Goal: Task Accomplishment & Management: Use online tool/utility

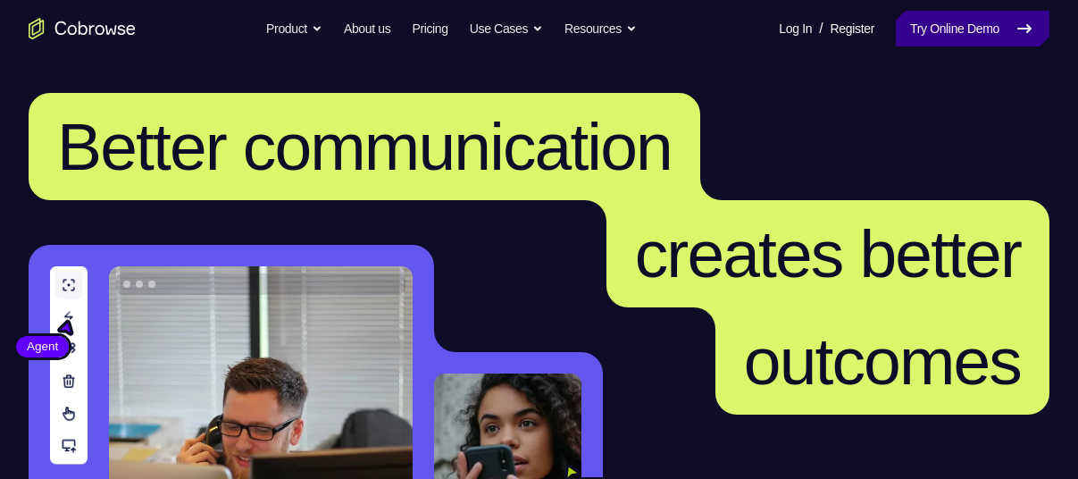
click at [913, 38] on link "Try Online Demo" at bounding box center [973, 29] width 154 height 36
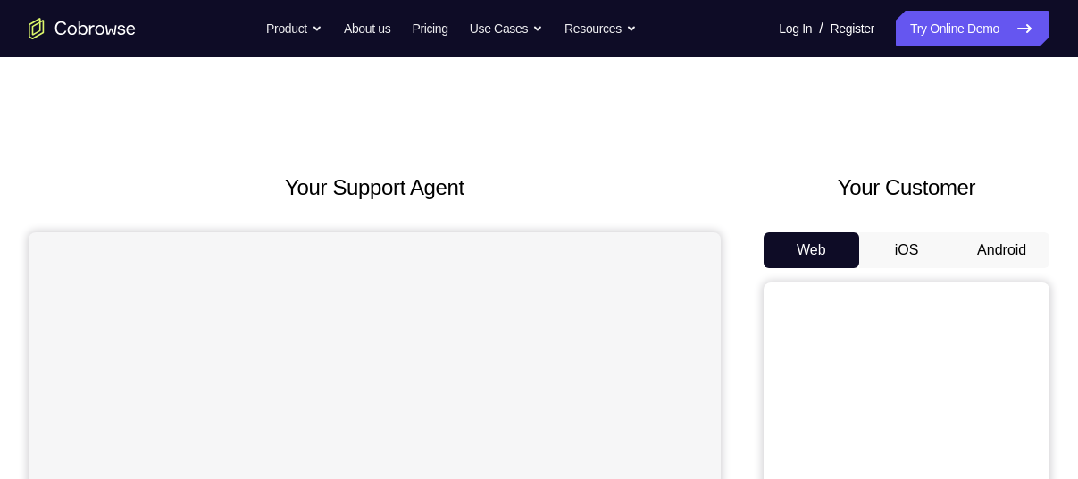
click at [991, 238] on button "Android" at bounding box center [1002, 250] width 96 height 36
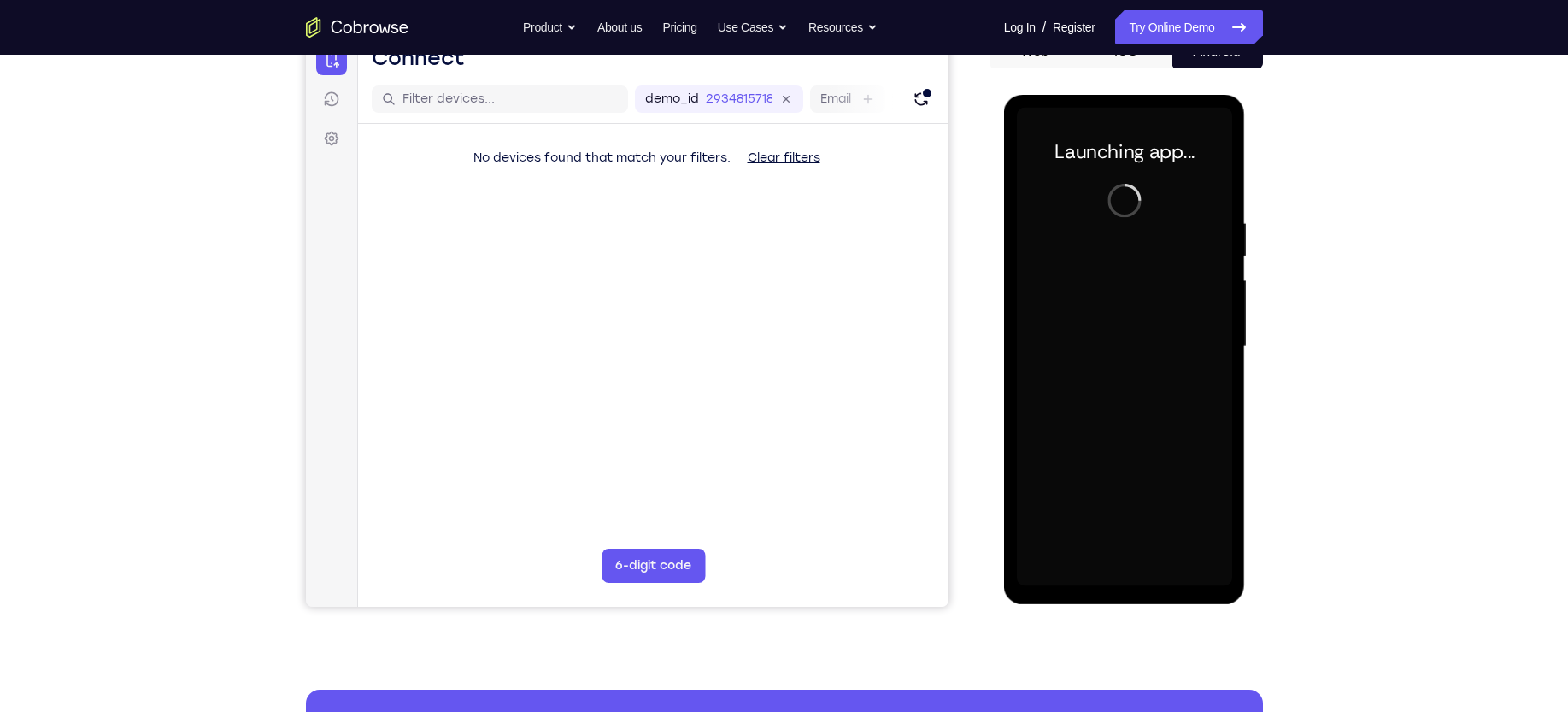
scroll to position [196, 0]
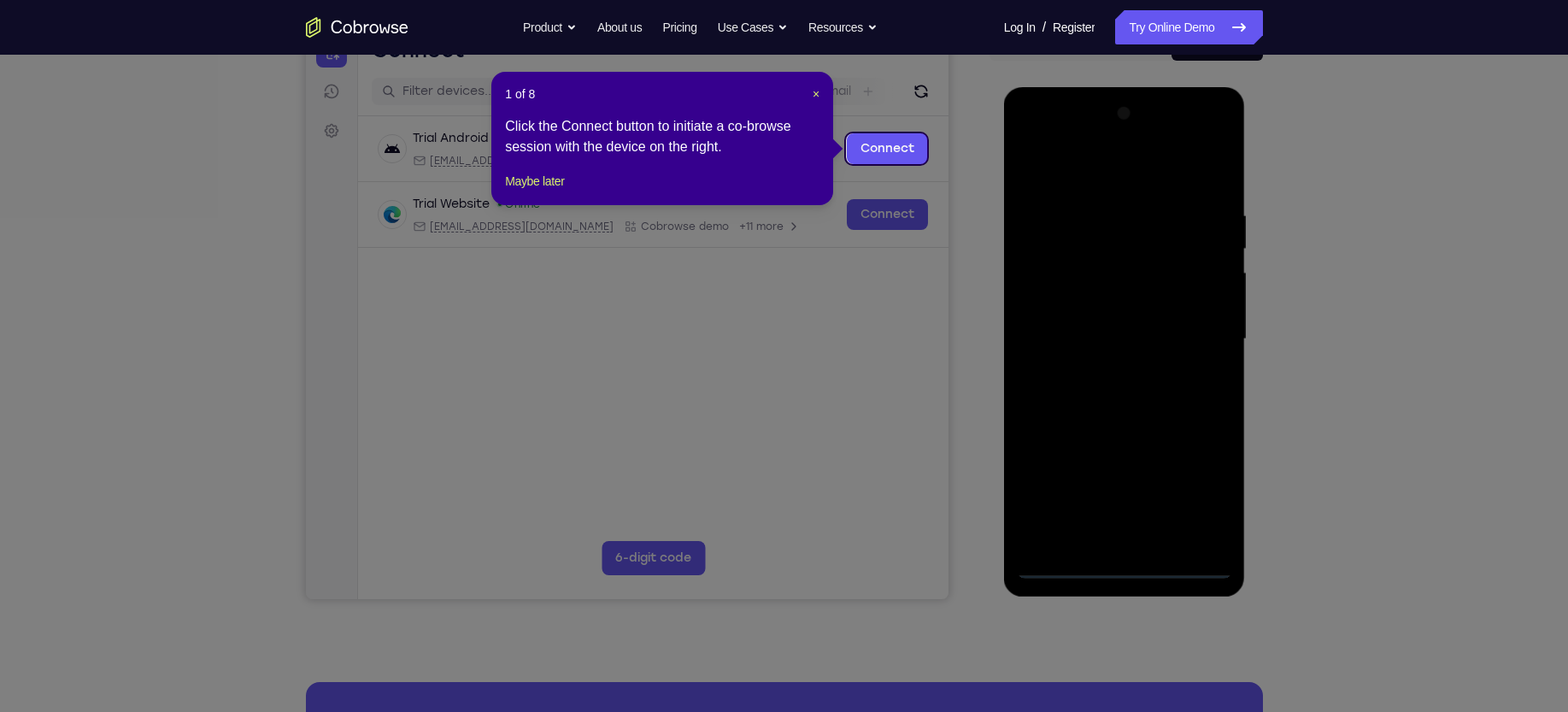
click at [1030, 250] on icon at bounding box center [794, 356] width 1588 height 712
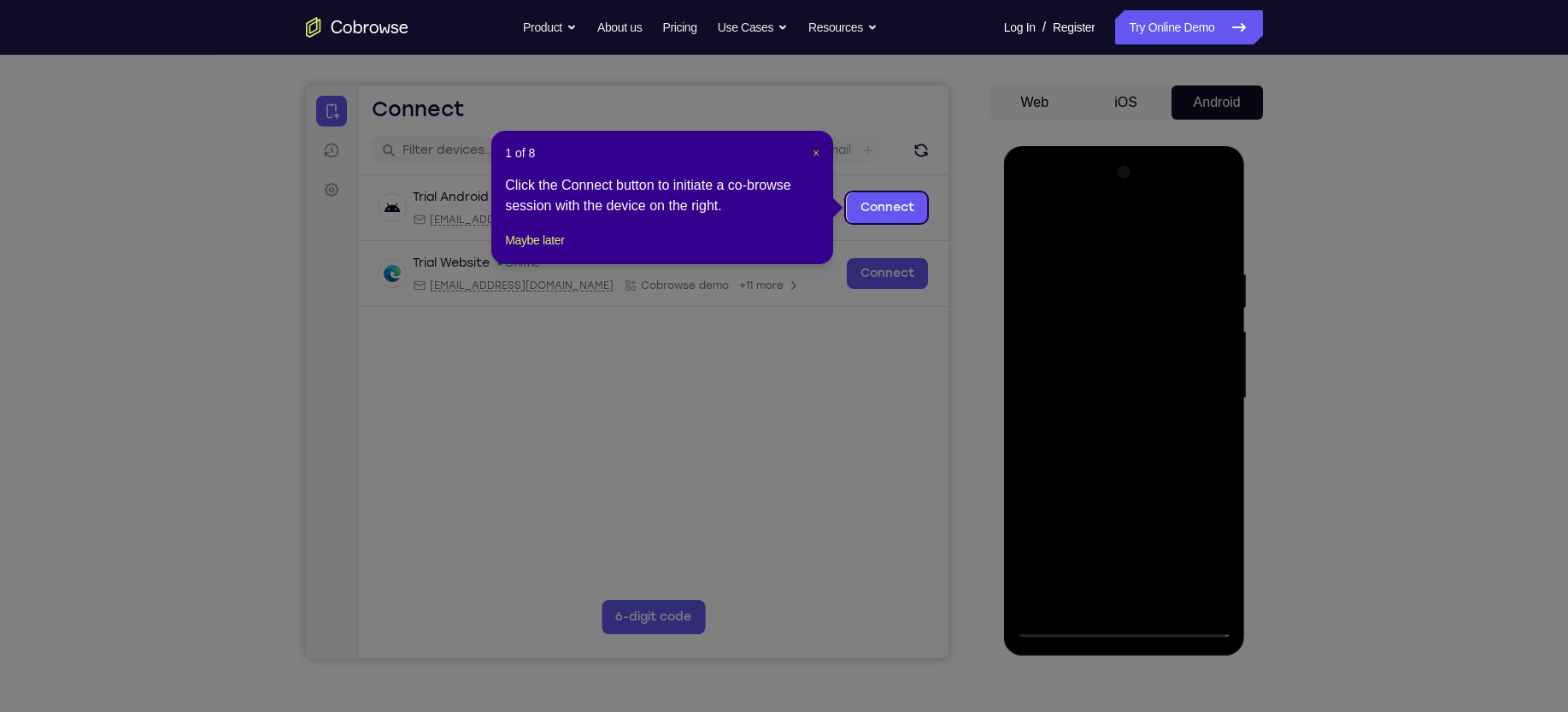
click at [812, 153] on span "×" at bounding box center [815, 153] width 7 height 13
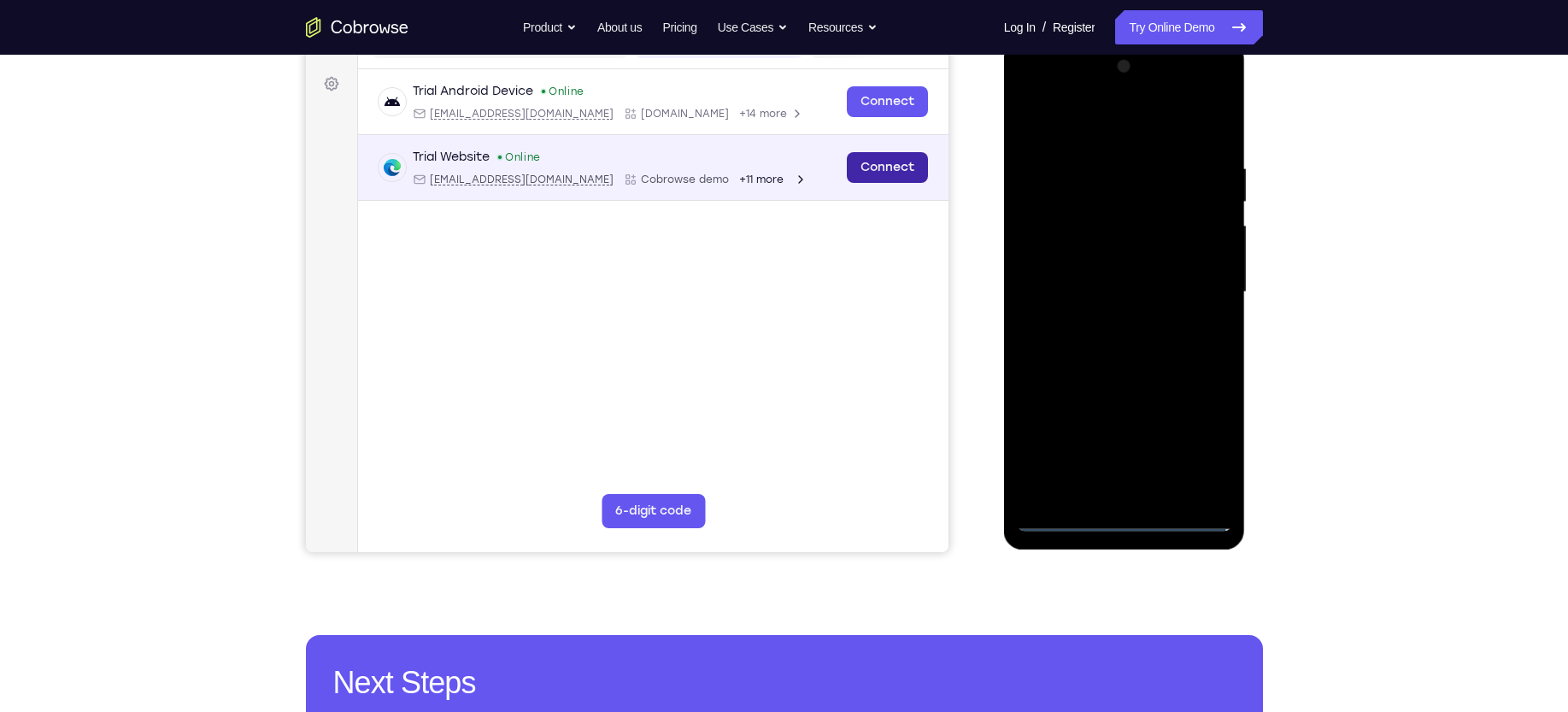
scroll to position [246, 0]
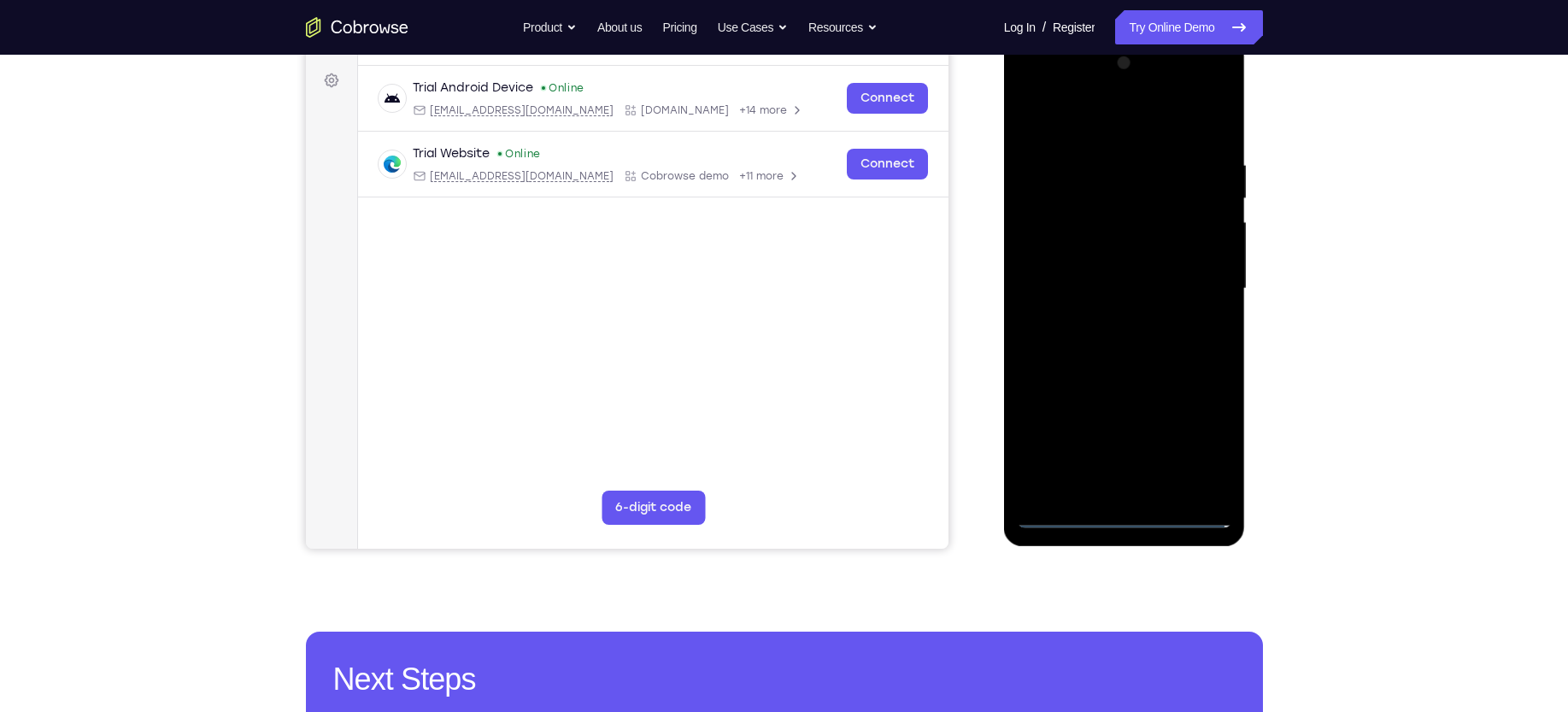
click at [1030, 457] on div at bounding box center [1124, 289] width 215 height 478
click at [1030, 434] on div at bounding box center [1124, 289] width 215 height 478
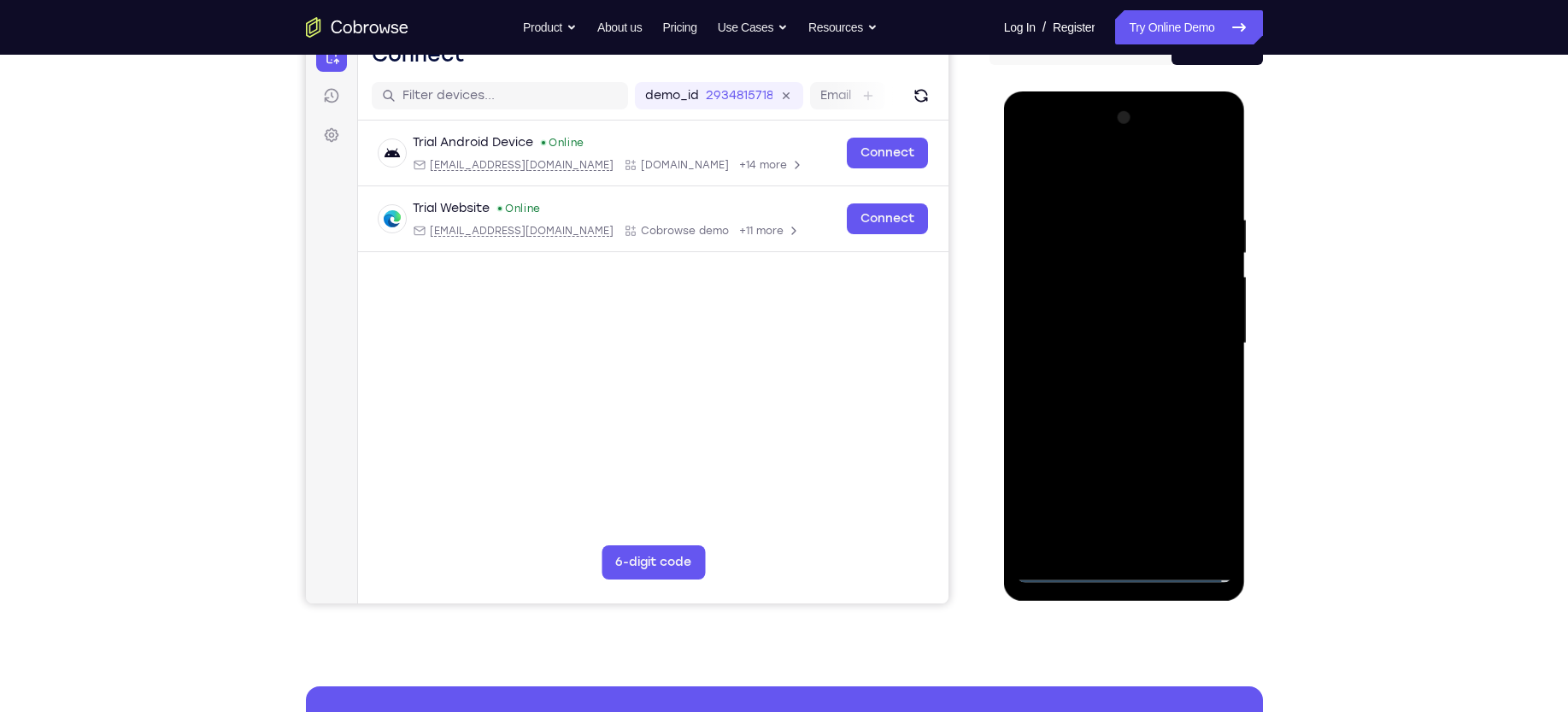
scroll to position [190, 0]
click at [1030, 175] on div at bounding box center [1124, 345] width 215 height 478
click at [1030, 251] on div at bounding box center [1124, 345] width 215 height 478
click at [1030, 296] on div at bounding box center [1124, 345] width 215 height 478
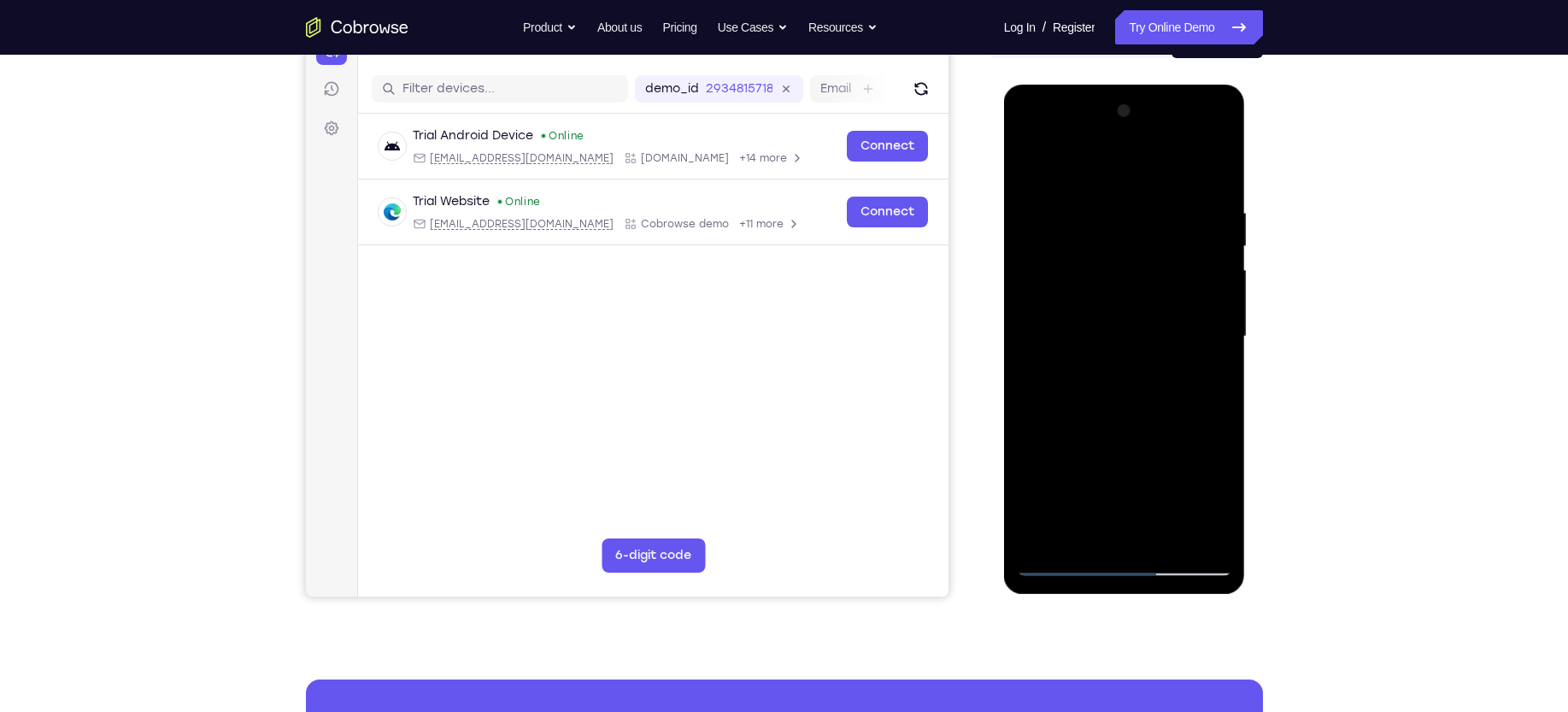
scroll to position [196, 0]
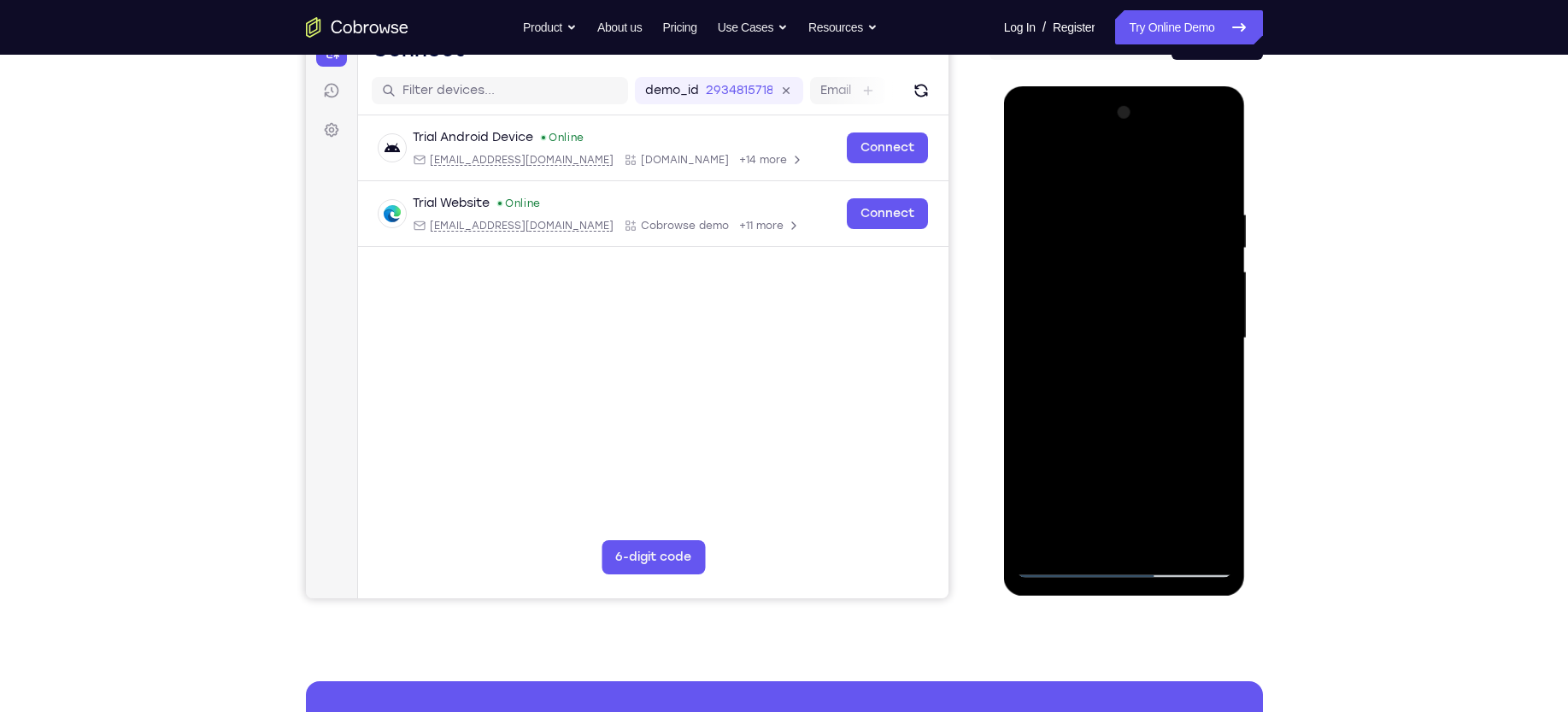
drag, startPoint x: 1118, startPoint y: 455, endPoint x: 1127, endPoint y: 430, distance: 26.6
click at [1030, 430] on div at bounding box center [1124, 339] width 215 height 478
drag, startPoint x: 1153, startPoint y: 450, endPoint x: 1156, endPoint y: 363, distance: 87.1
click at [1030, 363] on div at bounding box center [1124, 339] width 215 height 478
drag, startPoint x: 1125, startPoint y: 300, endPoint x: 1139, endPoint y: 440, distance: 140.7
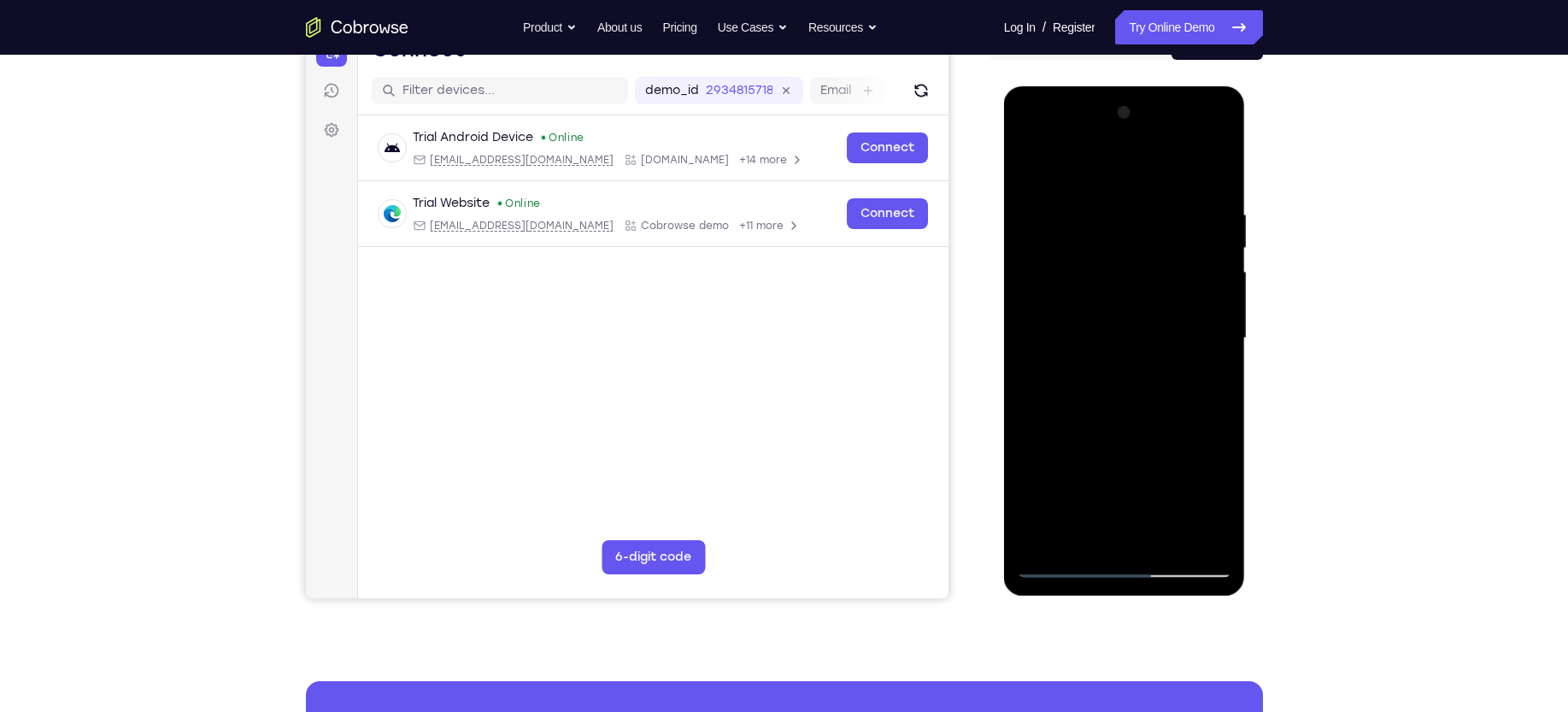
click at [1030, 440] on div at bounding box center [1124, 339] width 215 height 478
drag, startPoint x: 1158, startPoint y: 456, endPoint x: 1162, endPoint y: 363, distance: 93.1
click at [1030, 363] on div at bounding box center [1124, 339] width 215 height 478
drag, startPoint x: 1127, startPoint y: 382, endPoint x: 1134, endPoint y: 291, distance: 91.3
click at [1030, 291] on div at bounding box center [1124, 339] width 215 height 478
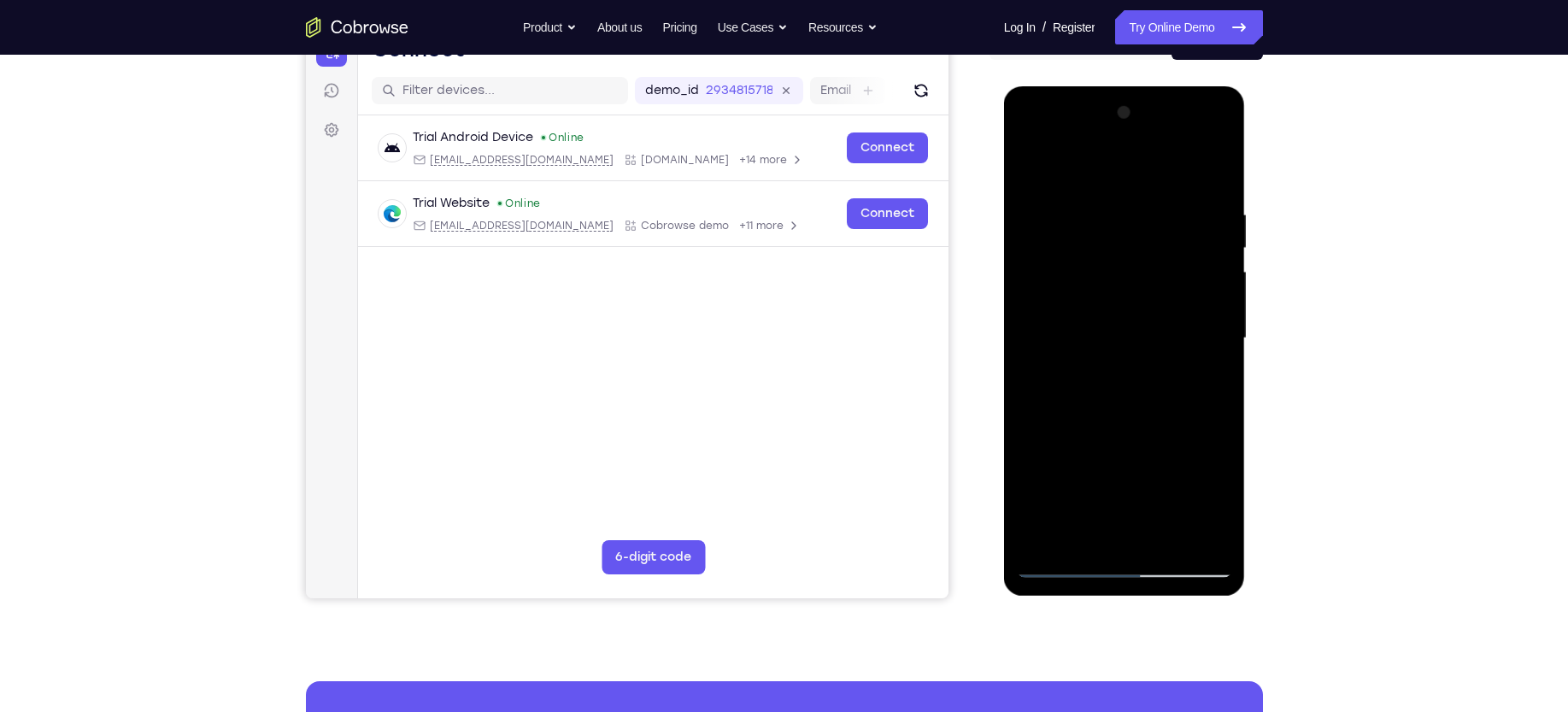
drag, startPoint x: 1134, startPoint y: 291, endPoint x: 1140, endPoint y: 455, distance: 164.1
click at [1030, 455] on div at bounding box center [1124, 339] width 215 height 478
drag, startPoint x: 1178, startPoint y: 443, endPoint x: 1180, endPoint y: 271, distance: 172.0
click at [1030, 271] on div at bounding box center [1124, 339] width 215 height 478
drag, startPoint x: 1188, startPoint y: 199, endPoint x: 1194, endPoint y: 443, distance: 244.1
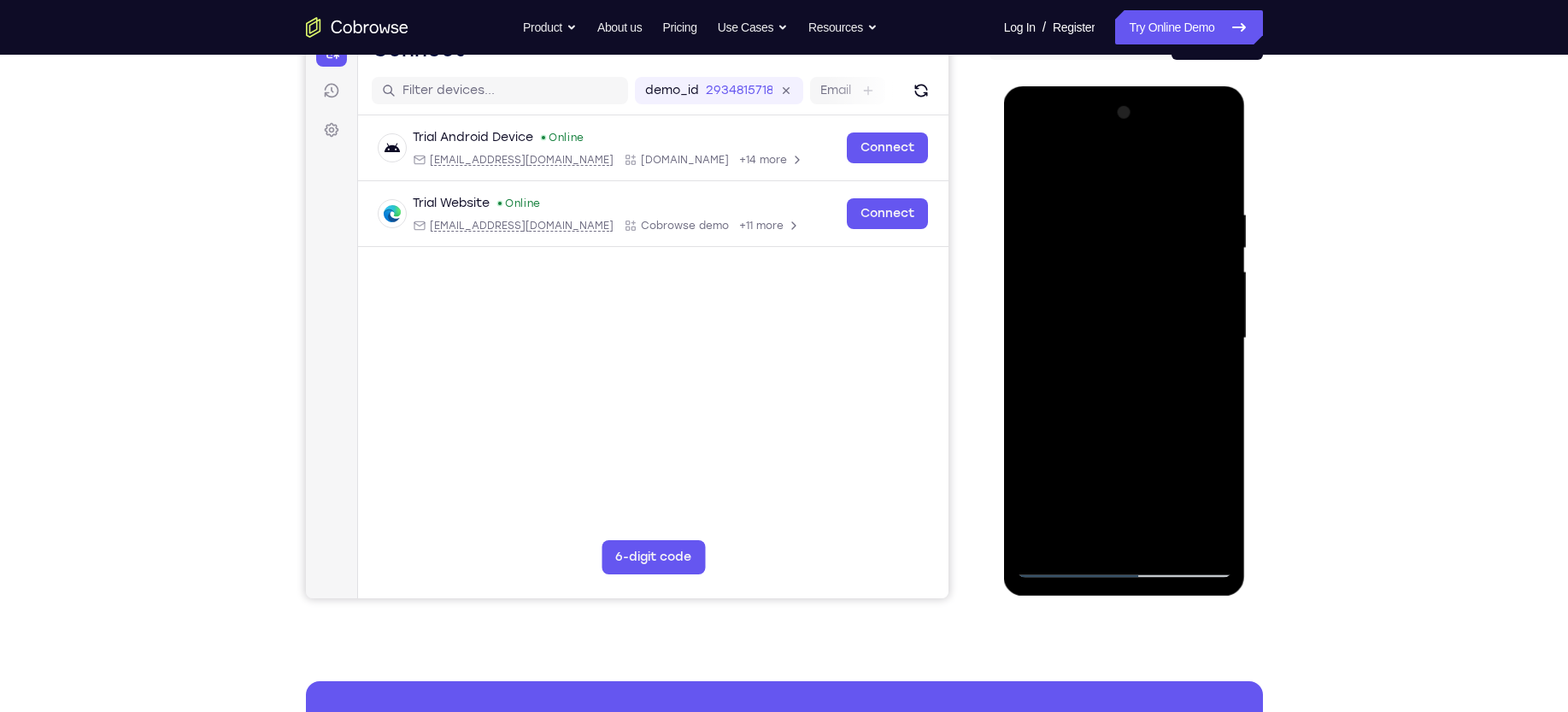
click at [1030, 443] on div at bounding box center [1124, 339] width 215 height 478
drag, startPoint x: 1147, startPoint y: 187, endPoint x: 1147, endPoint y: 370, distance: 183.0
click at [1030, 370] on div at bounding box center [1124, 339] width 215 height 478
click at [1030, 132] on div at bounding box center [1124, 339] width 215 height 478
click at [1030, 140] on div at bounding box center [1124, 339] width 215 height 478
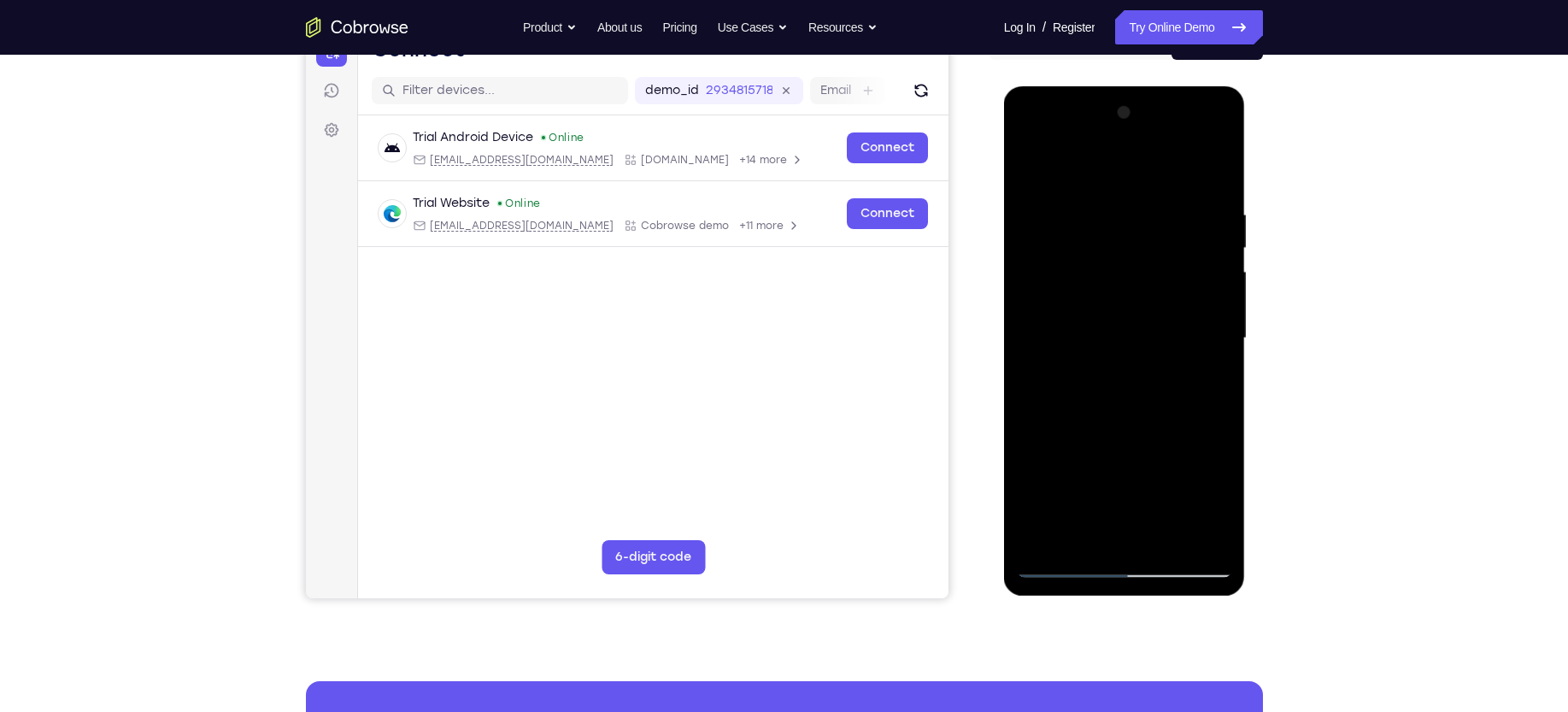
click at [1030, 328] on div at bounding box center [1124, 339] width 215 height 478
click at [1030, 368] on div at bounding box center [1124, 339] width 215 height 478
click at [1030, 320] on div at bounding box center [1124, 339] width 215 height 478
click at [1030, 139] on div at bounding box center [1124, 339] width 215 height 478
click at [1030, 175] on div at bounding box center [1124, 339] width 215 height 478
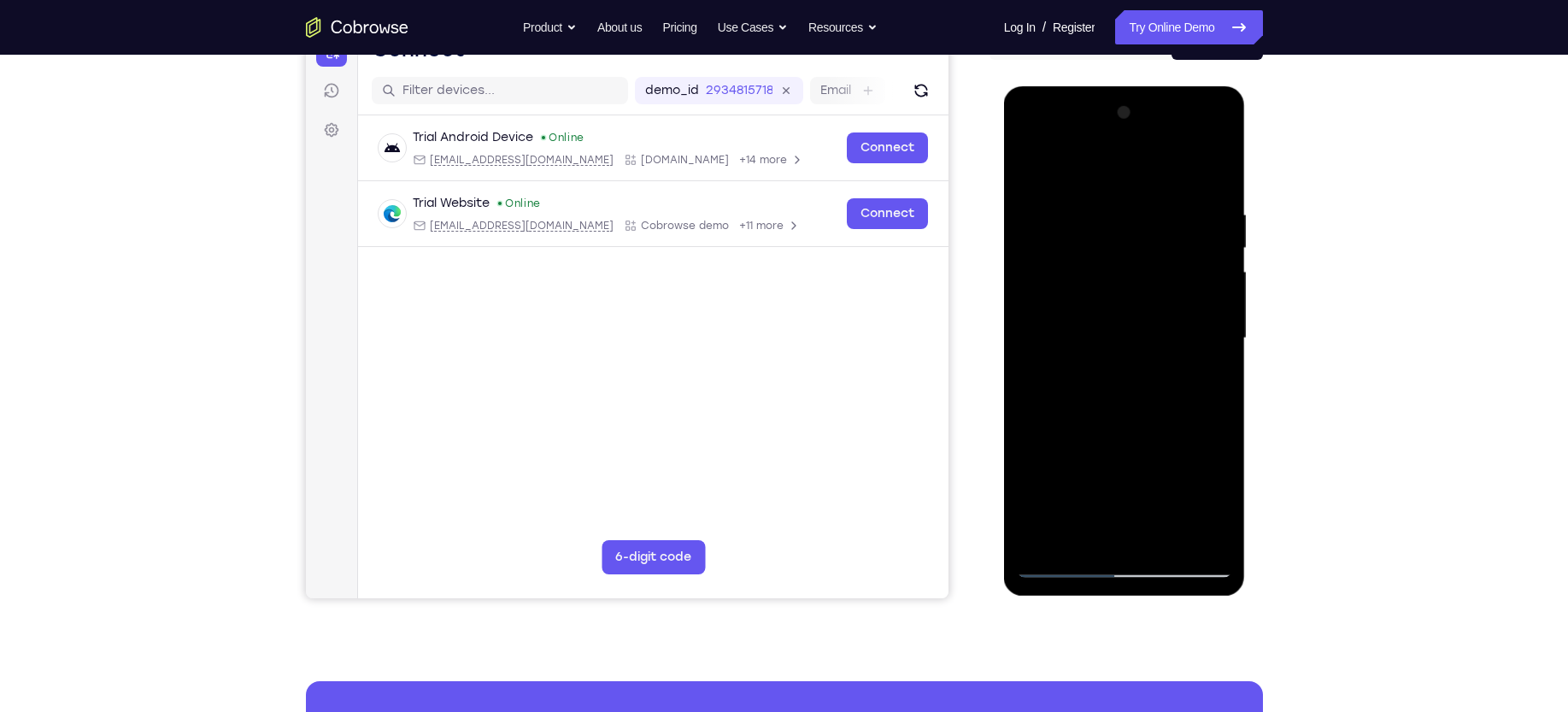
drag, startPoint x: 1149, startPoint y: 206, endPoint x: 1142, endPoint y: 444, distance: 238.1
click at [1030, 444] on div at bounding box center [1124, 339] width 215 height 478
click at [1030, 140] on div at bounding box center [1124, 339] width 215 height 478
click at [1030, 212] on div at bounding box center [1124, 339] width 215 height 478
click at [1030, 312] on div at bounding box center [1124, 339] width 215 height 478
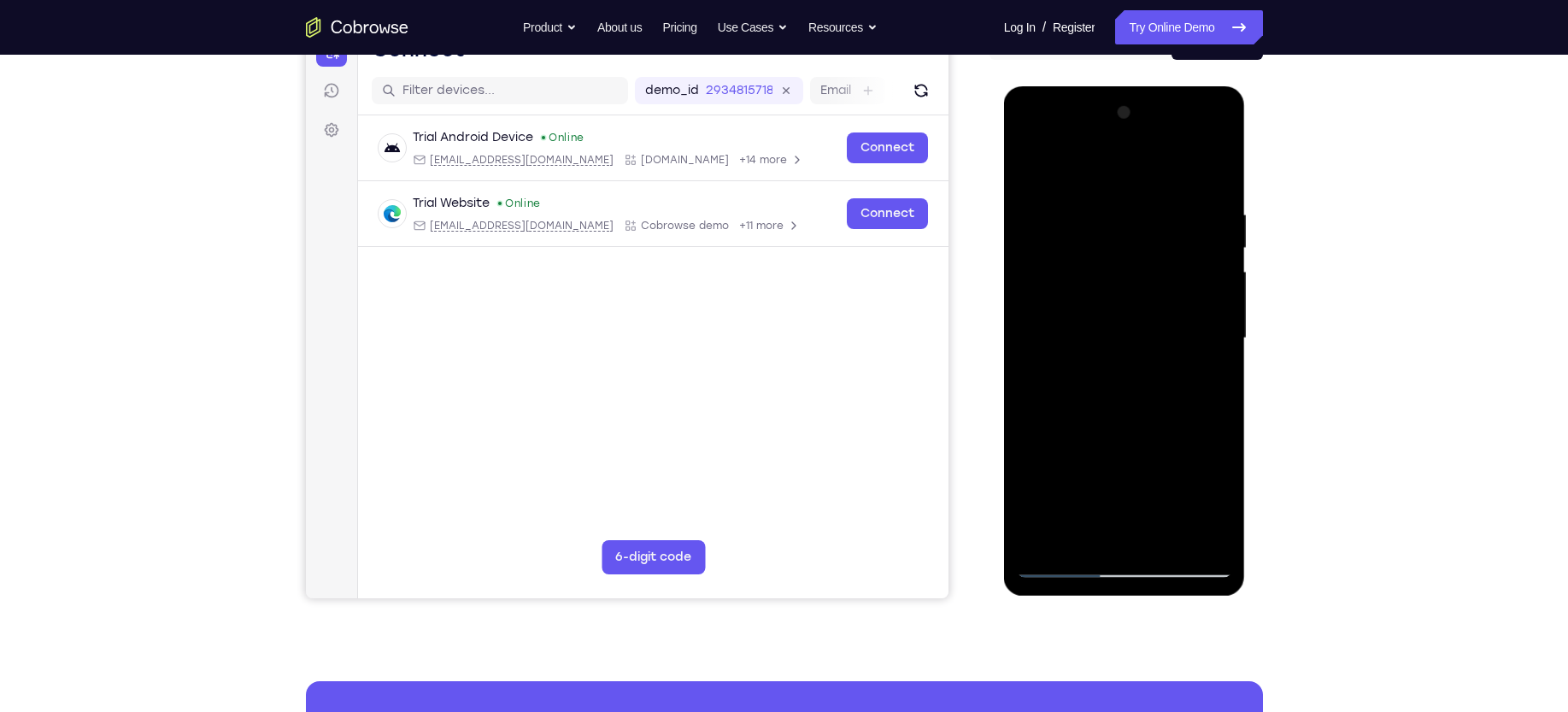
click at [1030, 344] on div at bounding box center [1124, 339] width 215 height 478
click at [1030, 389] on div at bounding box center [1124, 339] width 215 height 478
click at [1030, 140] on div at bounding box center [1124, 339] width 215 height 478
click at [1030, 170] on div at bounding box center [1124, 339] width 215 height 478
click at [1030, 457] on div at bounding box center [1124, 339] width 215 height 478
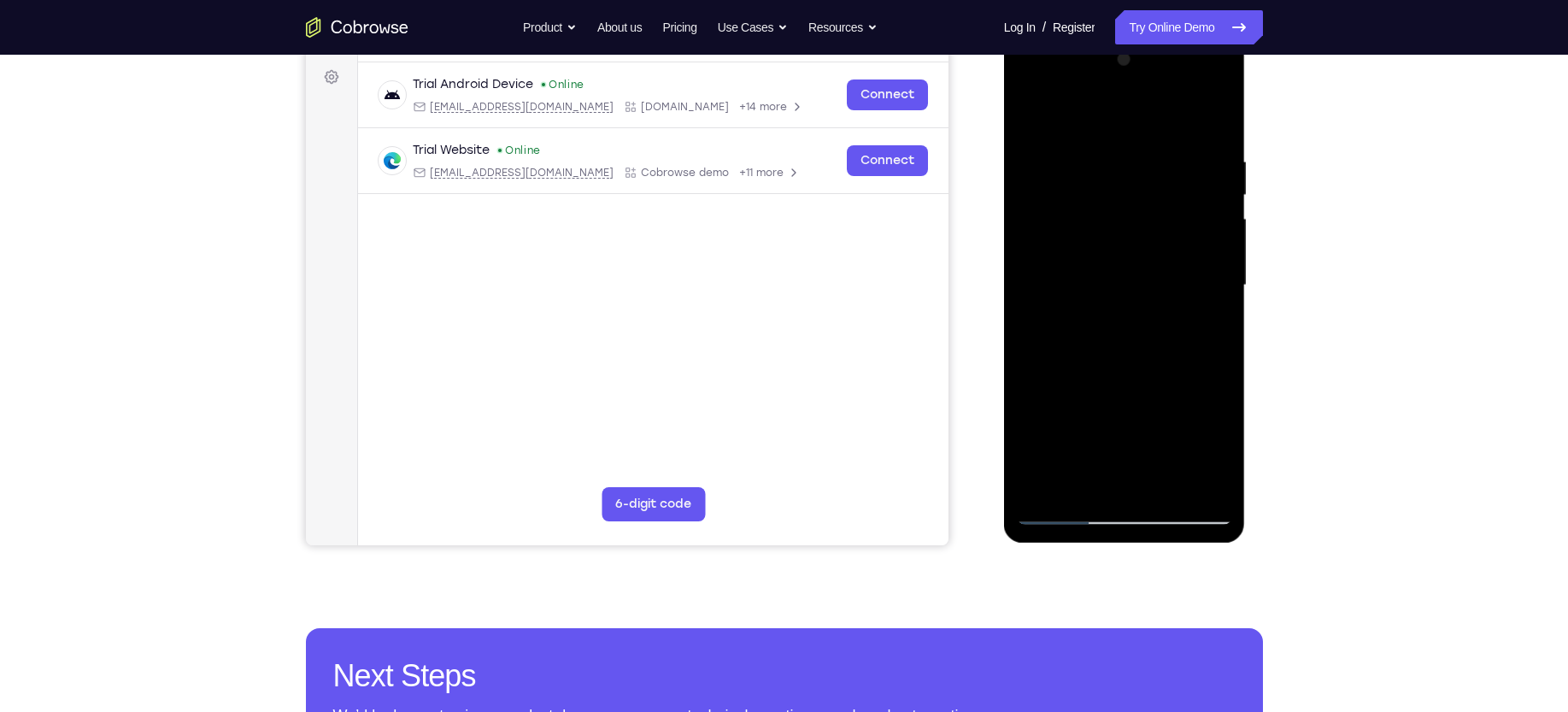
scroll to position [251, 0]
drag, startPoint x: 1156, startPoint y: 251, endPoint x: 1127, endPoint y: 139, distance: 115.7
click at [1030, 139] on div at bounding box center [1124, 284] width 215 height 478
click at [1030, 457] on div at bounding box center [1124, 284] width 215 height 478
click at [1030, 356] on div at bounding box center [1124, 284] width 215 height 478
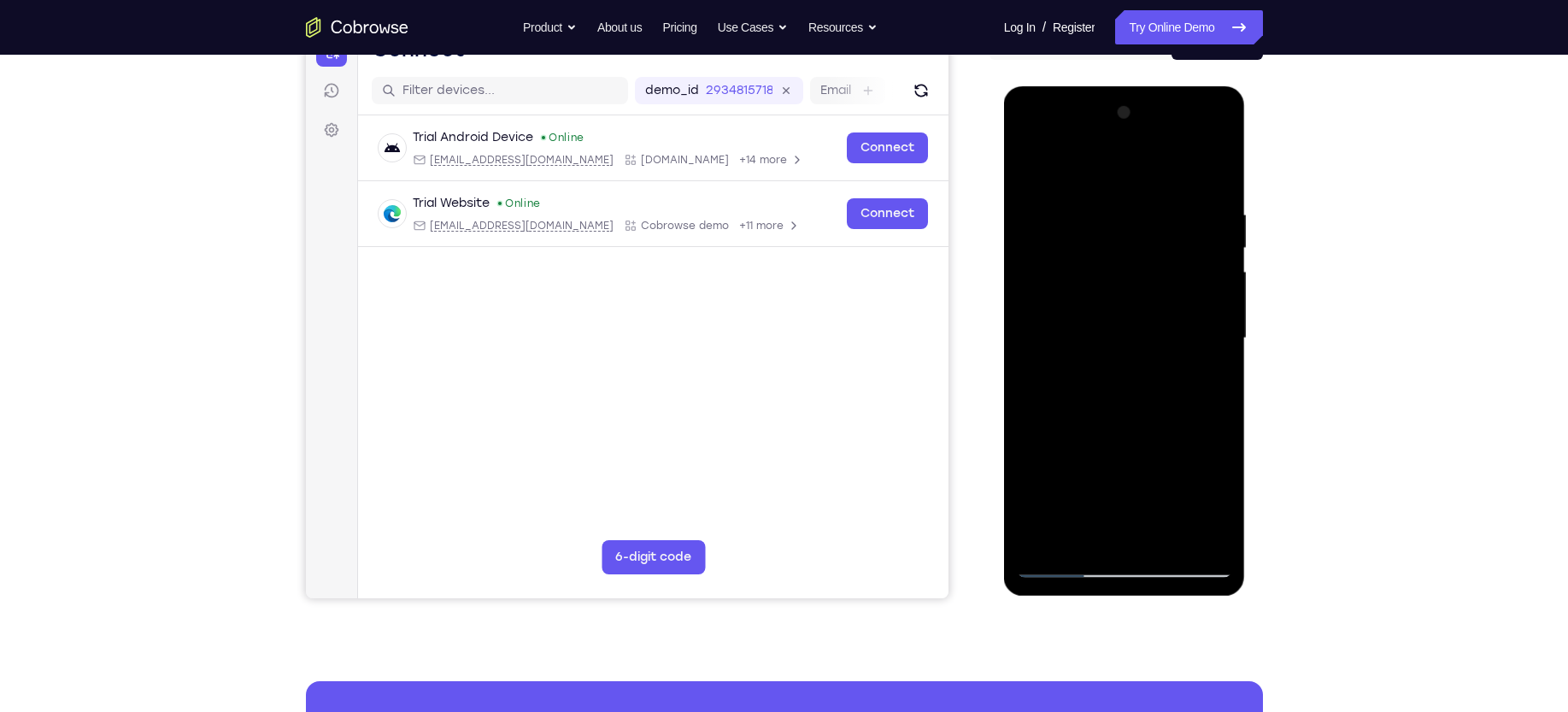
scroll to position [196, 0]
click at [1030, 457] on div at bounding box center [1124, 340] width 215 height 478
drag, startPoint x: 1132, startPoint y: 346, endPoint x: 1152, endPoint y: 554, distance: 209.0
click at [1030, 457] on div at bounding box center [1124, 340] width 215 height 478
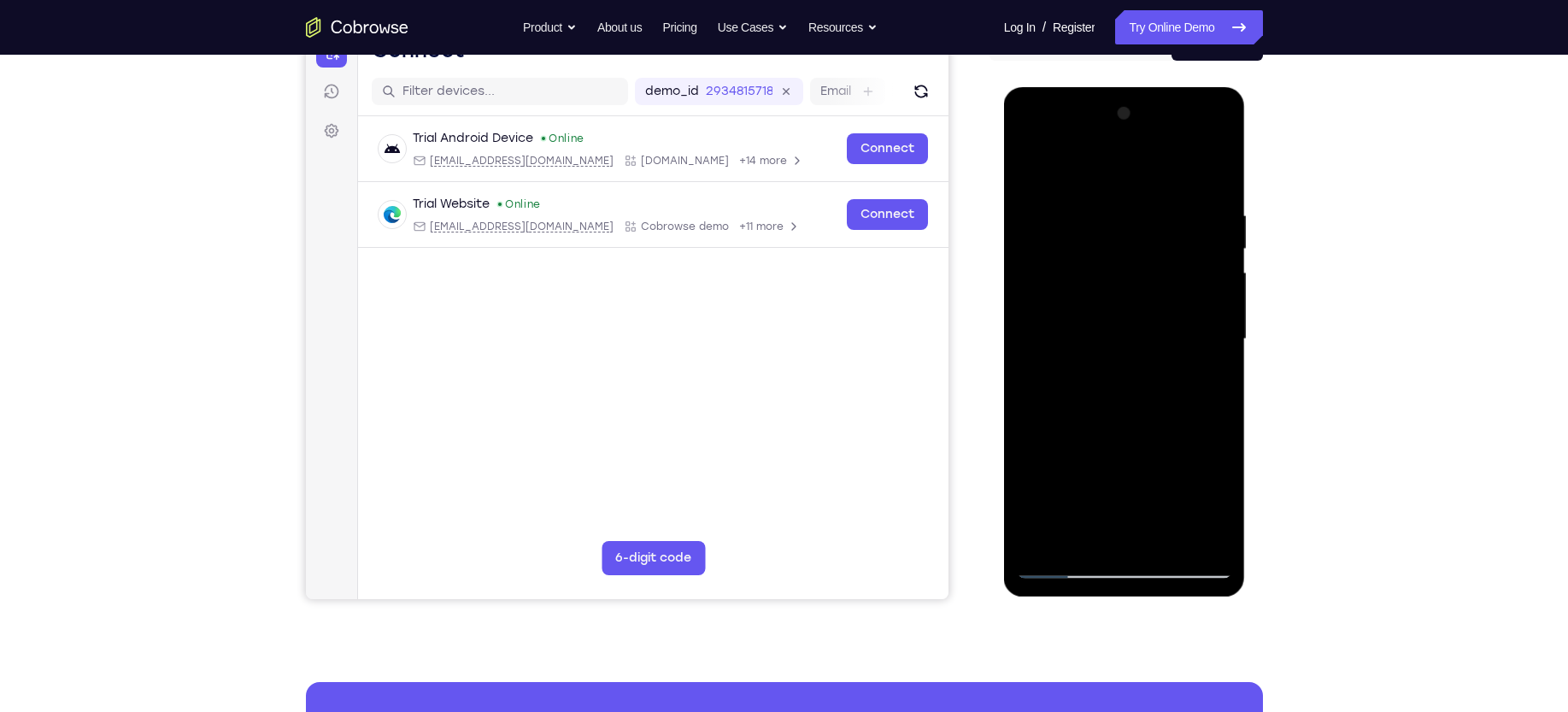
drag, startPoint x: 1108, startPoint y: 217, endPoint x: 1131, endPoint y: 440, distance: 224.2
click at [1030, 440] on div at bounding box center [1124, 340] width 215 height 478
drag, startPoint x: 1107, startPoint y: 333, endPoint x: 1100, endPoint y: 492, distance: 159.2
click at [1030, 457] on div at bounding box center [1124, 340] width 215 height 478
drag, startPoint x: 1106, startPoint y: 281, endPoint x: 1086, endPoint y: 417, distance: 137.5
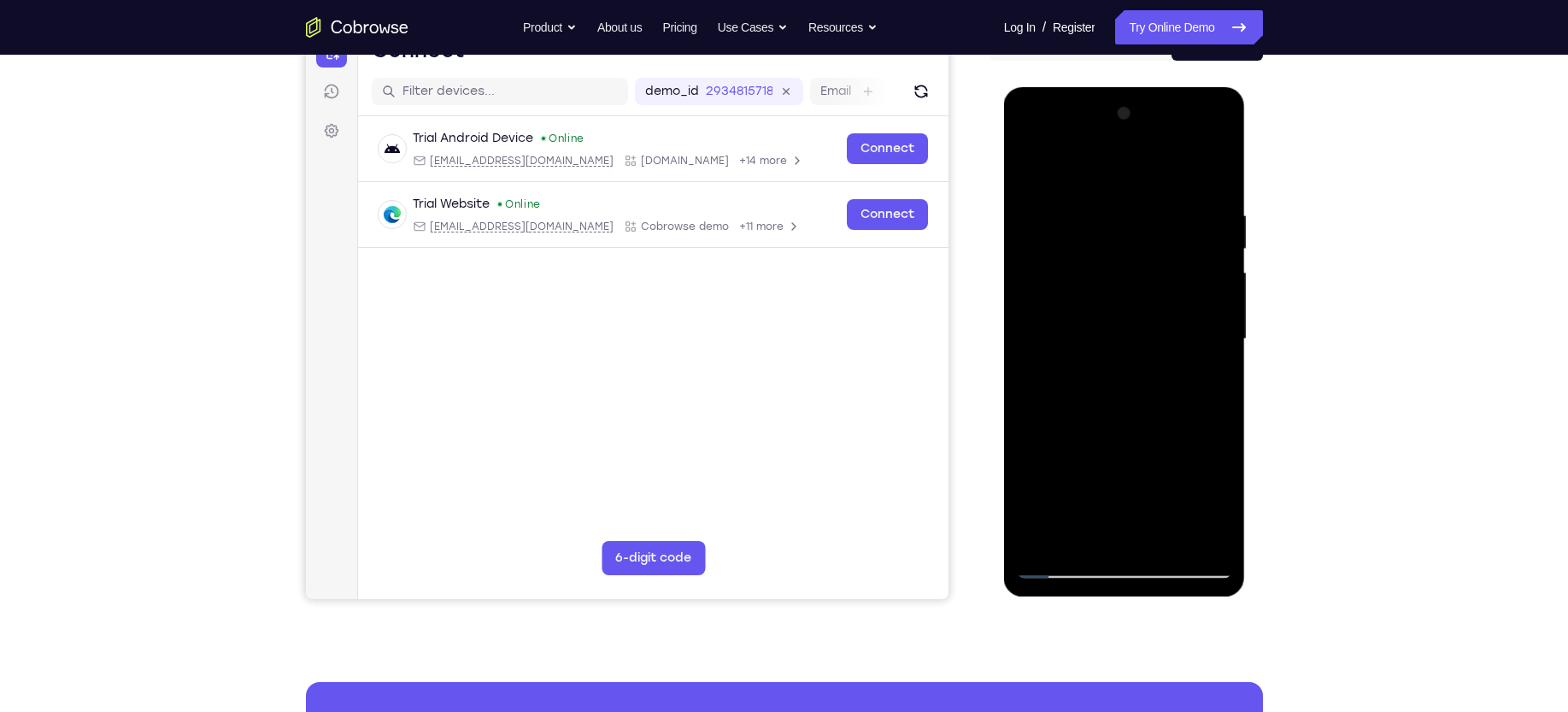
click at [1030, 417] on div at bounding box center [1124, 340] width 215 height 478
drag, startPoint x: 1062, startPoint y: 232, endPoint x: 1060, endPoint y: 427, distance: 195.0
click at [1030, 427] on div at bounding box center [1124, 340] width 215 height 478
drag, startPoint x: 1128, startPoint y: 234, endPoint x: 1134, endPoint y: 436, distance: 202.1
click at [1030, 436] on div at bounding box center [1124, 340] width 215 height 478
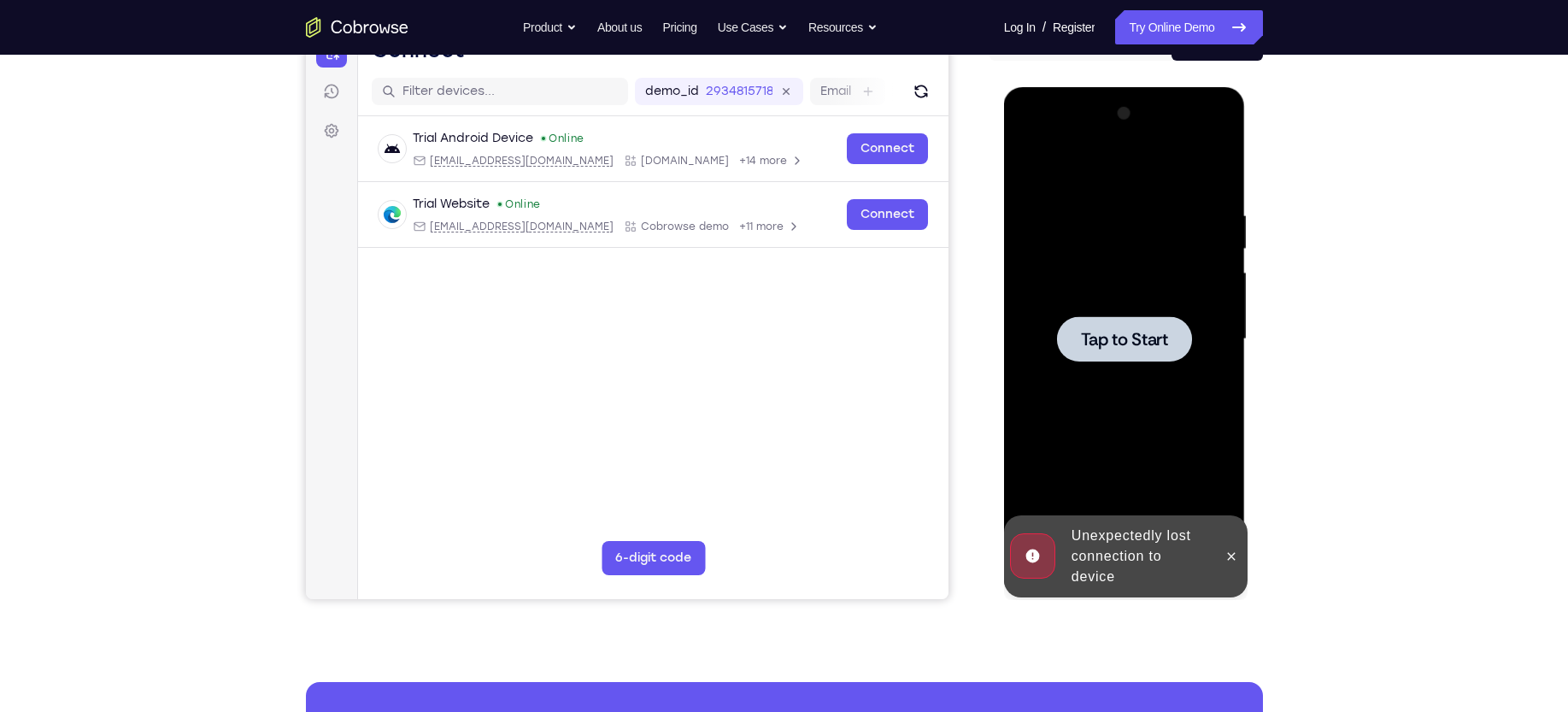
click at [1030, 361] on div at bounding box center [1124, 338] width 135 height 45
click at [1030, 457] on button at bounding box center [1231, 556] width 28 height 28
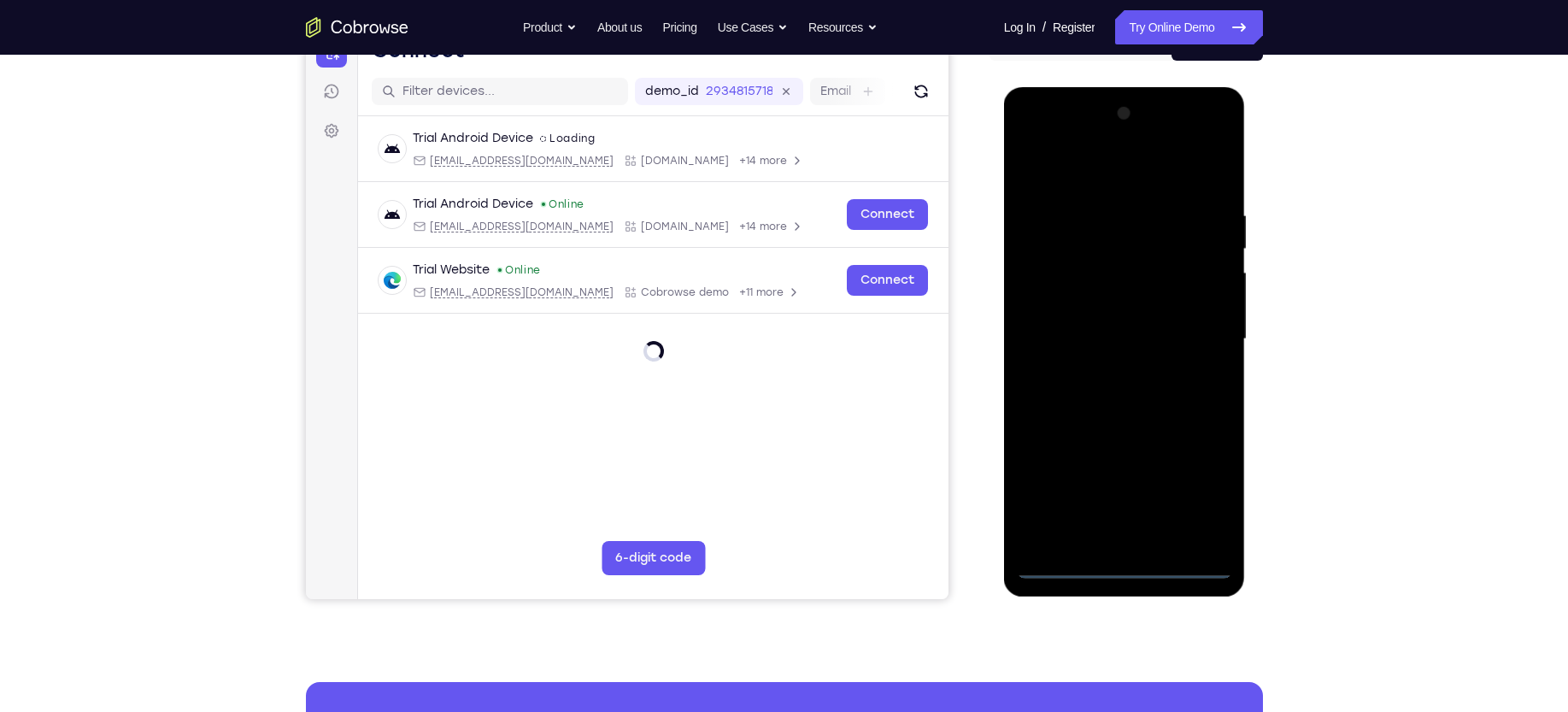
click at [1030, 457] on div at bounding box center [1124, 340] width 215 height 478
click at [1030, 170] on div at bounding box center [1124, 340] width 215 height 478
click at [1030, 243] on div at bounding box center [1124, 340] width 215 height 478
click at [1030, 279] on div at bounding box center [1124, 340] width 215 height 478
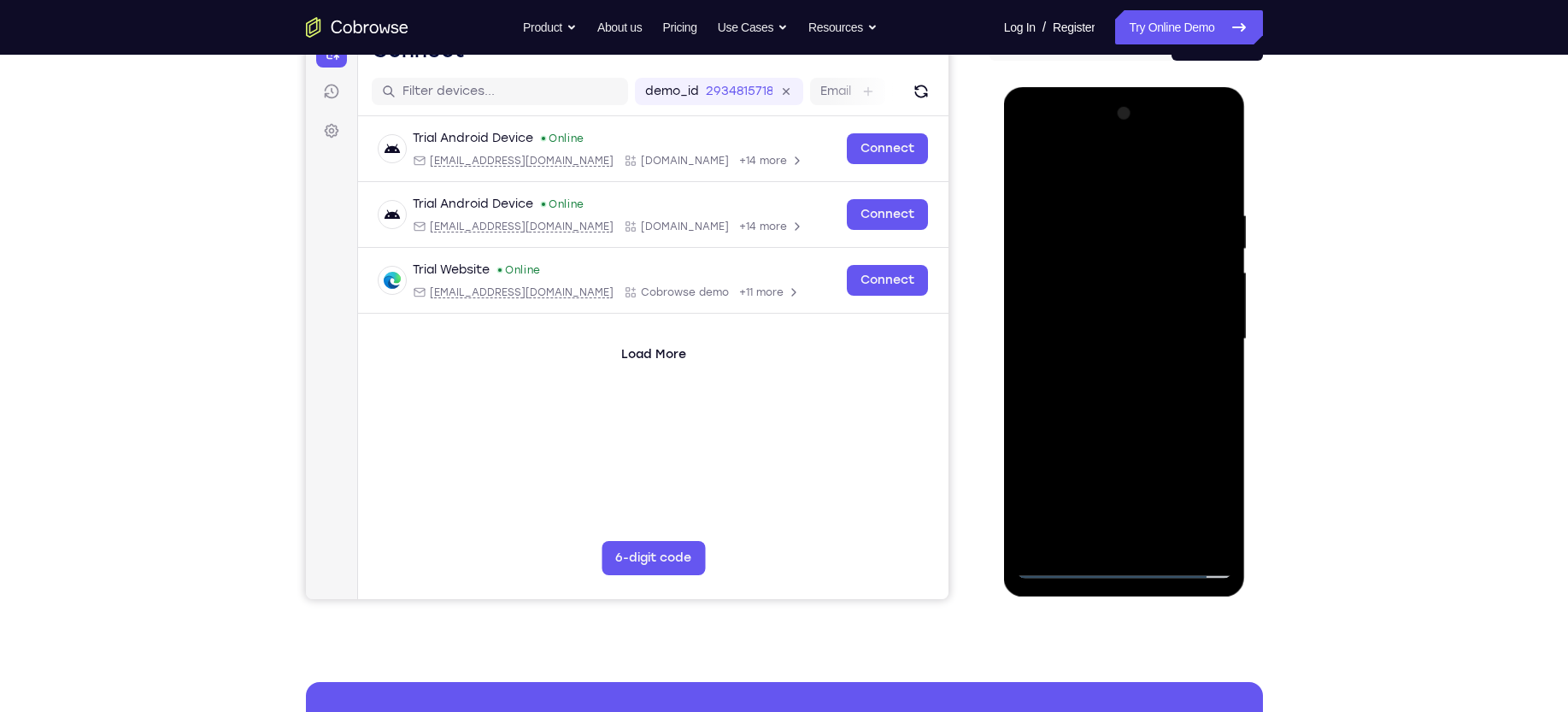
click at [1030, 327] on div at bounding box center [1124, 340] width 215 height 478
click at [1030, 370] on div at bounding box center [1124, 340] width 215 height 478
click at [1030, 328] on div at bounding box center [1124, 340] width 215 height 478
click at [1030, 301] on div at bounding box center [1124, 340] width 215 height 478
click at [1030, 332] on div at bounding box center [1124, 340] width 215 height 478
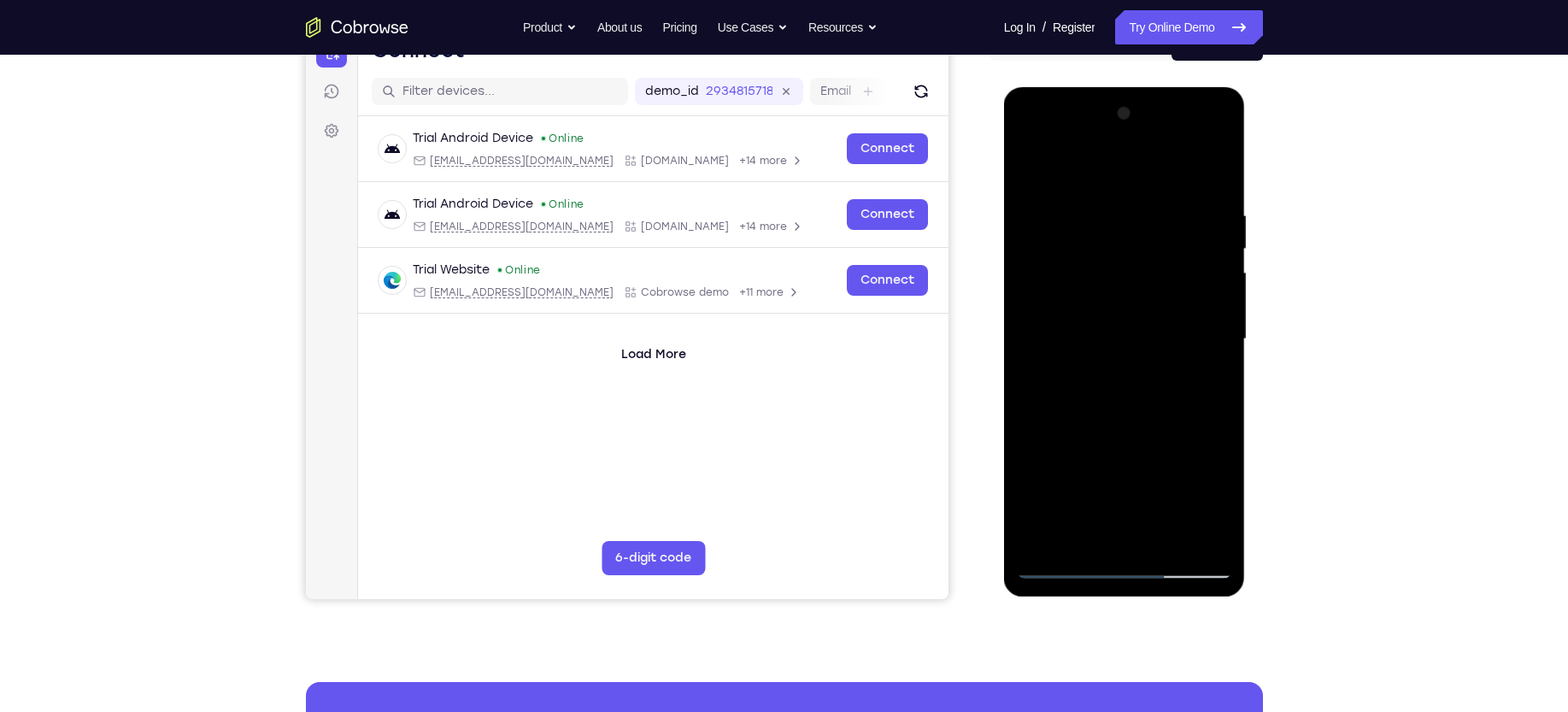
click at [1030, 412] on div at bounding box center [1124, 340] width 215 height 478
click at [1030, 457] on div at bounding box center [1124, 340] width 215 height 478
click at [1030, 420] on div at bounding box center [1124, 340] width 215 height 478
click at [1030, 368] on div at bounding box center [1124, 340] width 215 height 478
click at [1030, 167] on div at bounding box center [1124, 340] width 215 height 478
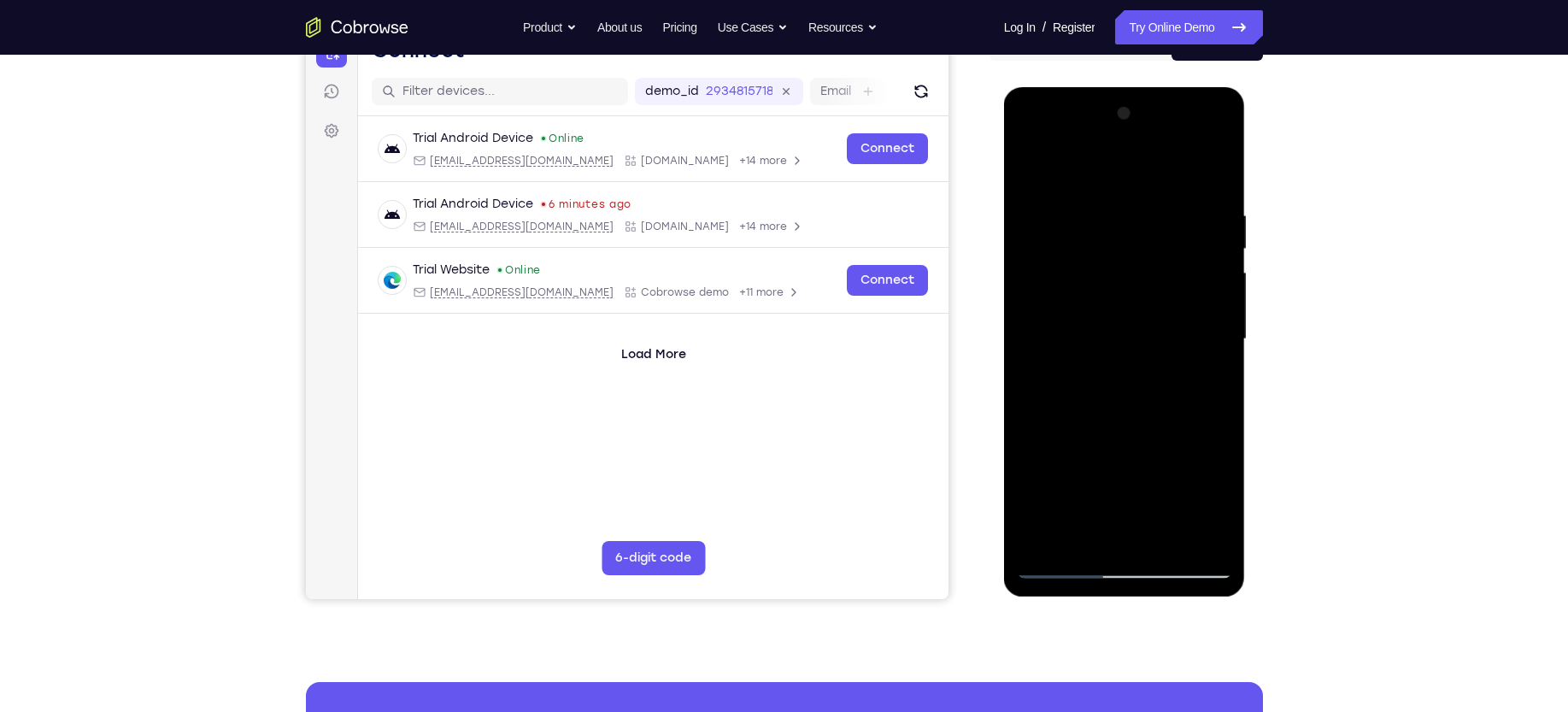
click at [1030, 206] on div at bounding box center [1124, 340] width 215 height 478
click at [1030, 457] on div at bounding box center [1124, 340] width 215 height 478
click at [1030, 168] on div at bounding box center [1124, 340] width 215 height 478
click at [1030, 457] on div at bounding box center [1124, 340] width 215 height 478
click at [1030, 404] on div at bounding box center [1124, 340] width 215 height 478
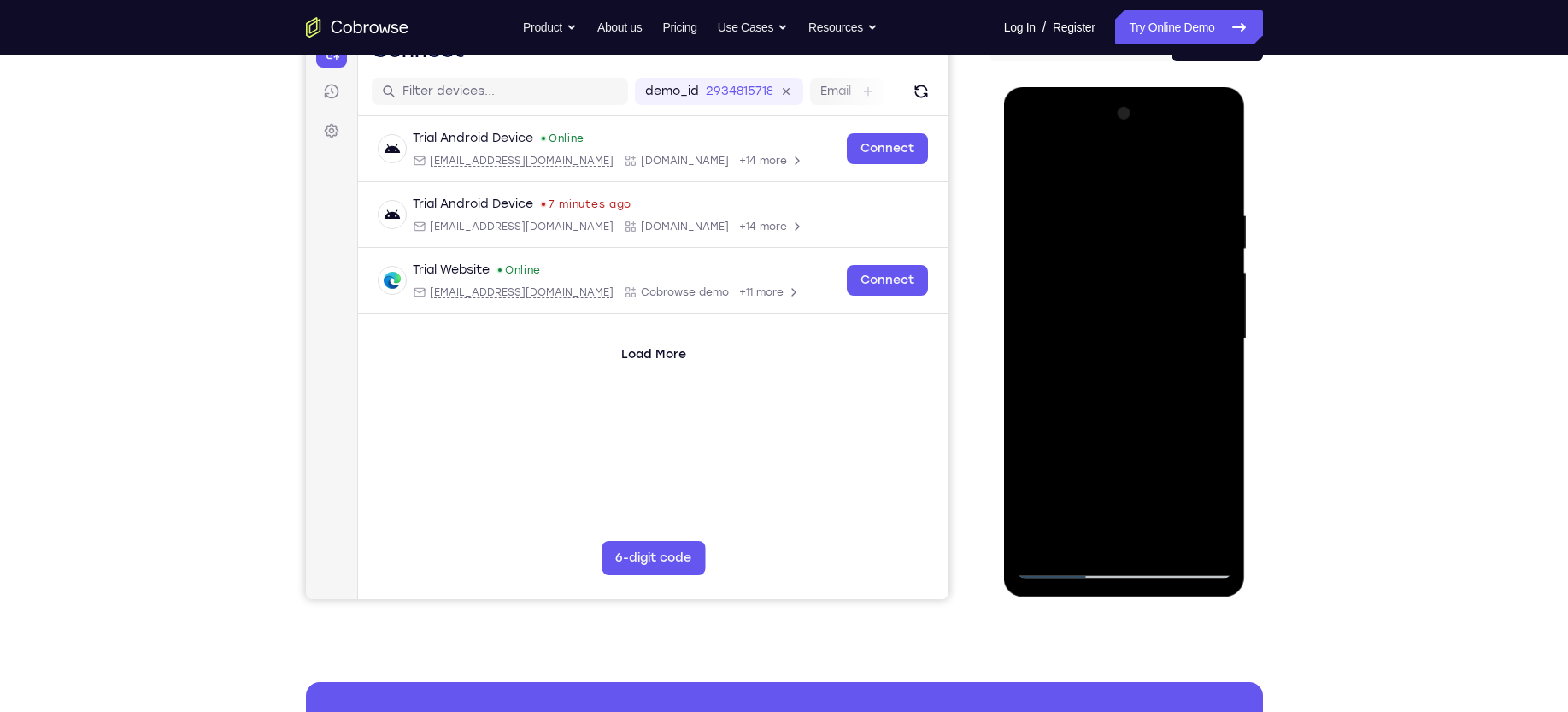
drag, startPoint x: 1181, startPoint y: 302, endPoint x: 1189, endPoint y: 148, distance: 154.2
click at [1030, 148] on div at bounding box center [1124, 340] width 215 height 478
click at [1030, 457] on div at bounding box center [1124, 340] width 215 height 478
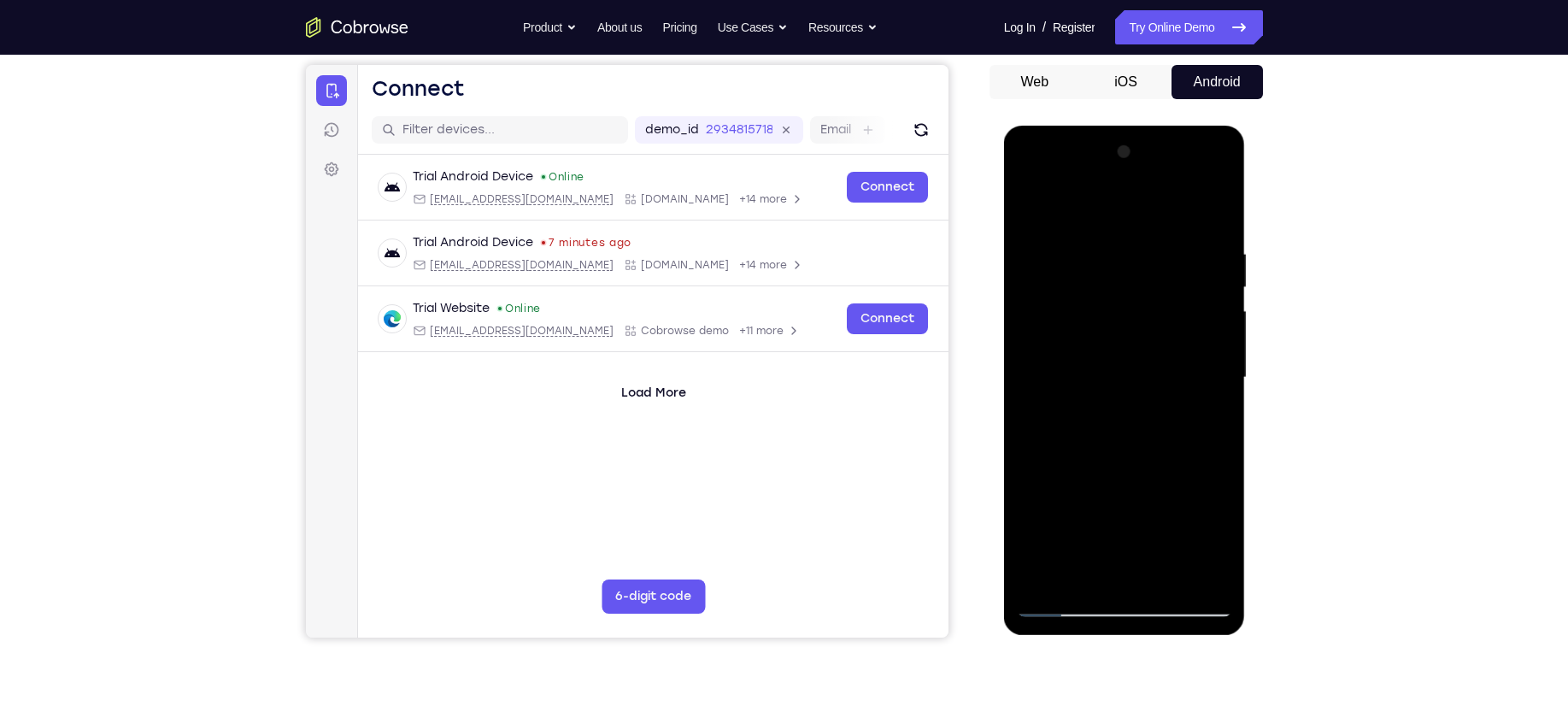
scroll to position [156, 0]
click at [1030, 457] on div at bounding box center [1124, 379] width 215 height 478
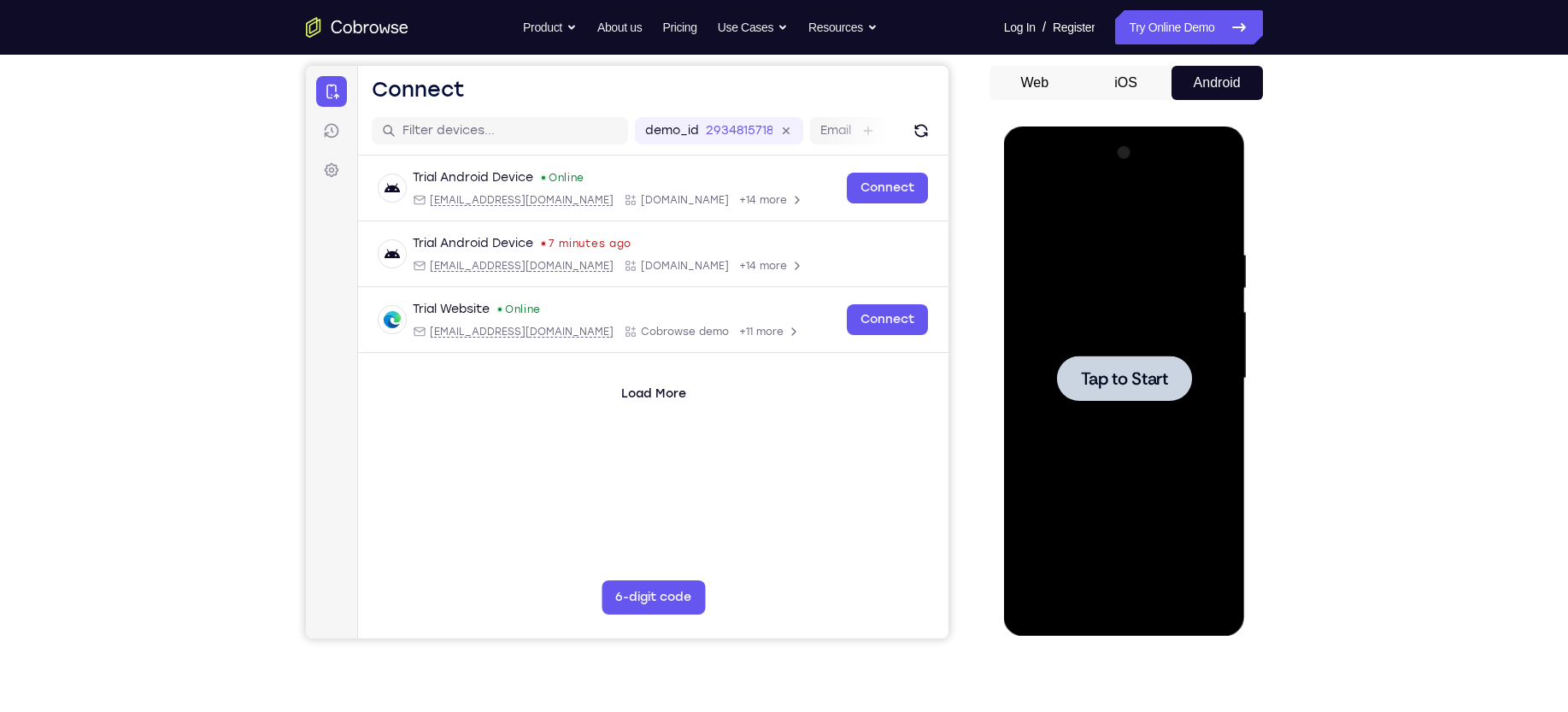
click at [1030, 378] on span "Tap to Start" at bounding box center [1124, 379] width 87 height 17
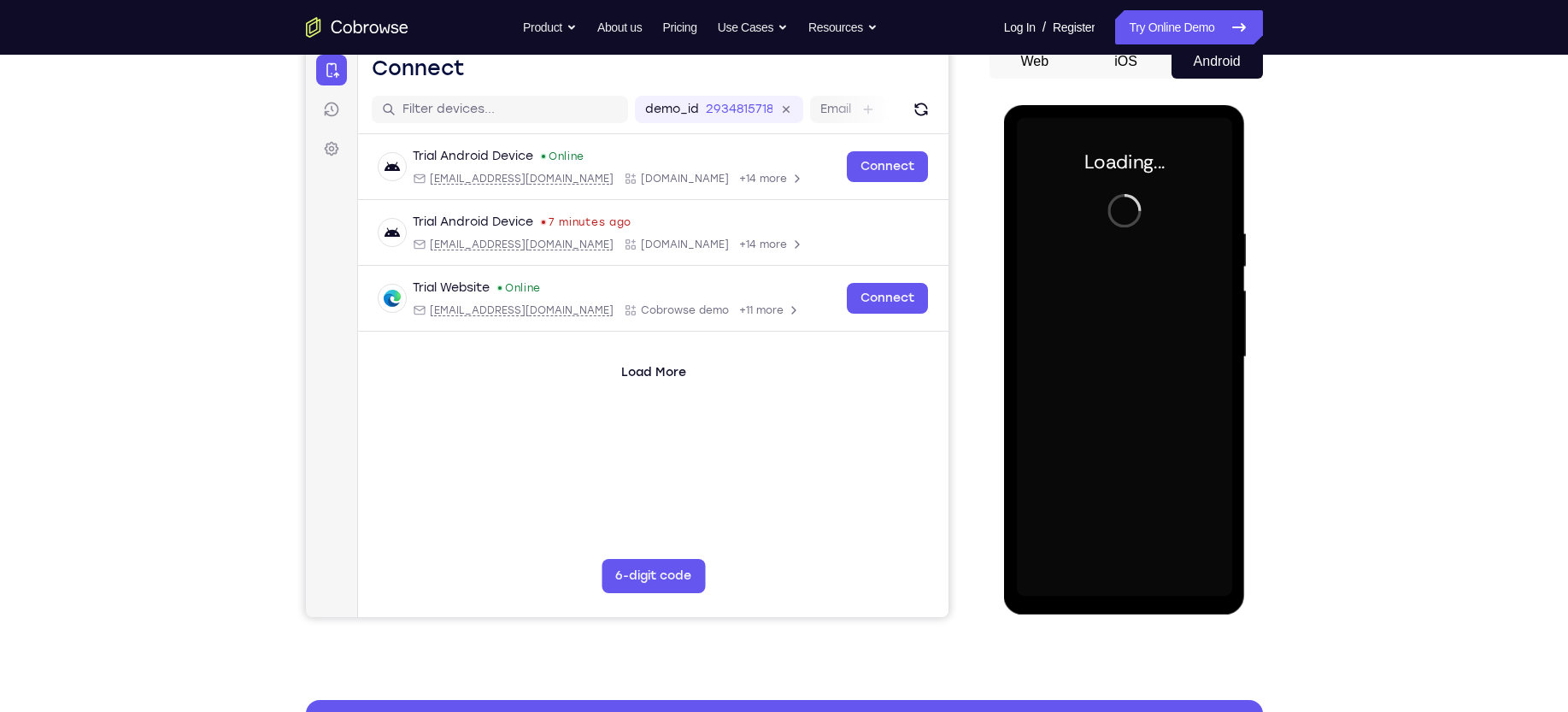
scroll to position [179, 0]
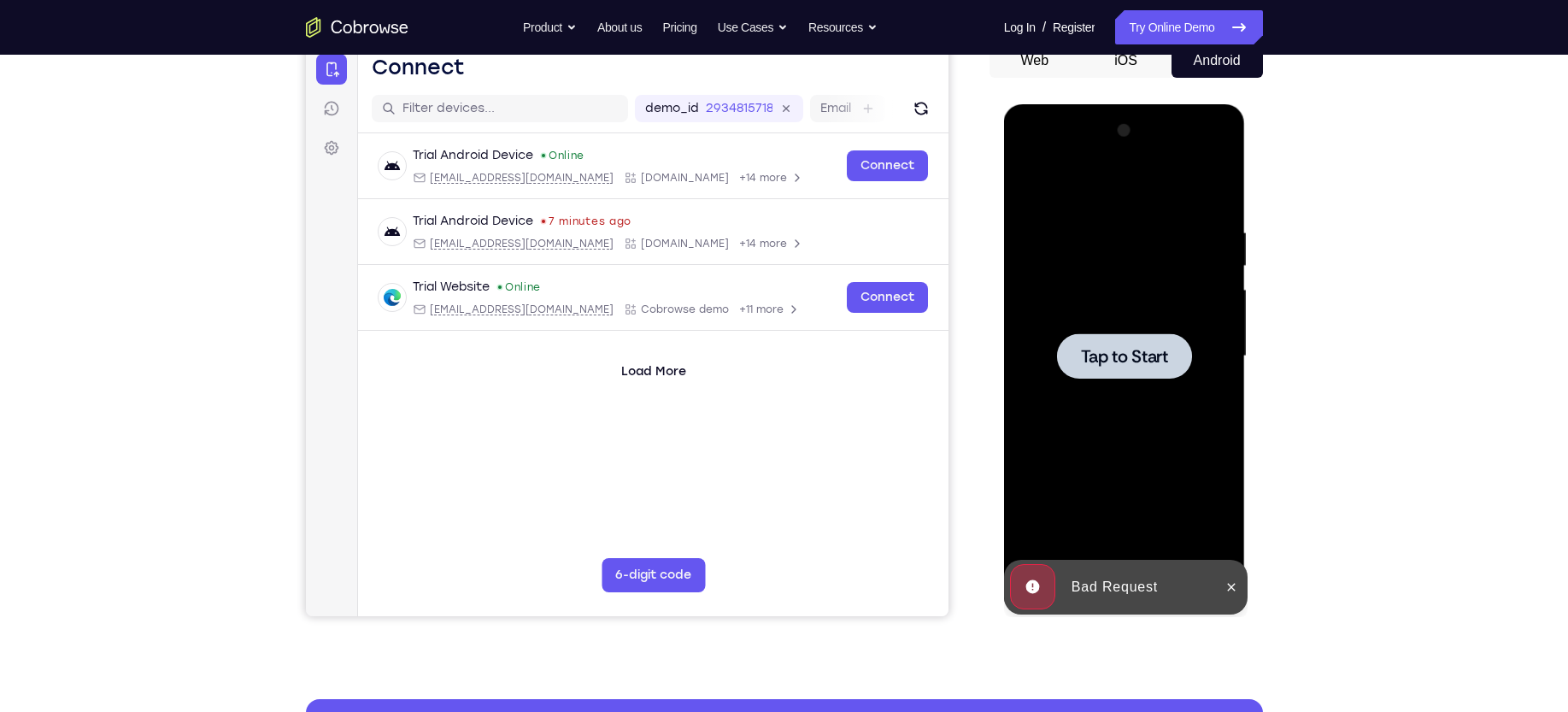
click at [1030, 365] on span "Tap to Start" at bounding box center [1124, 357] width 87 height 17
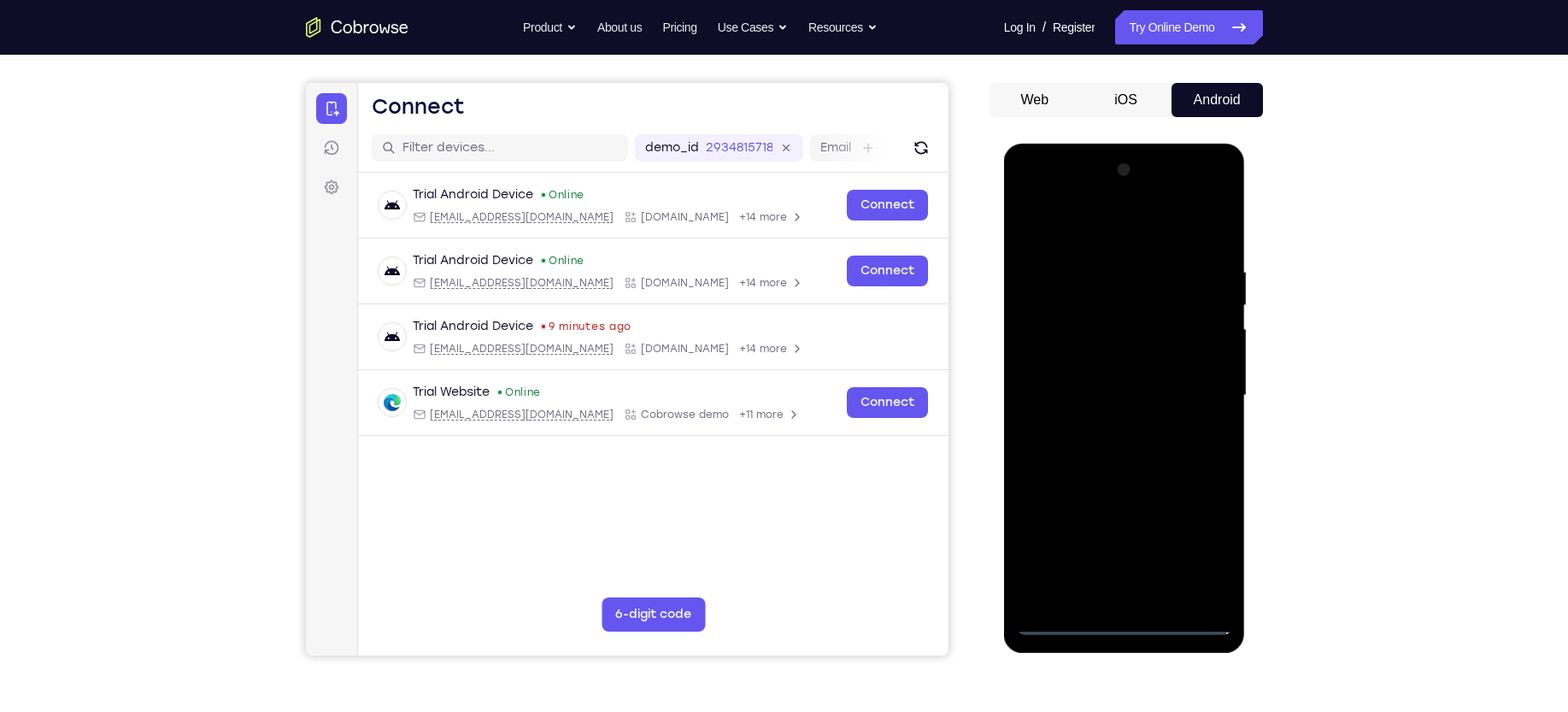
scroll to position [116, 0]
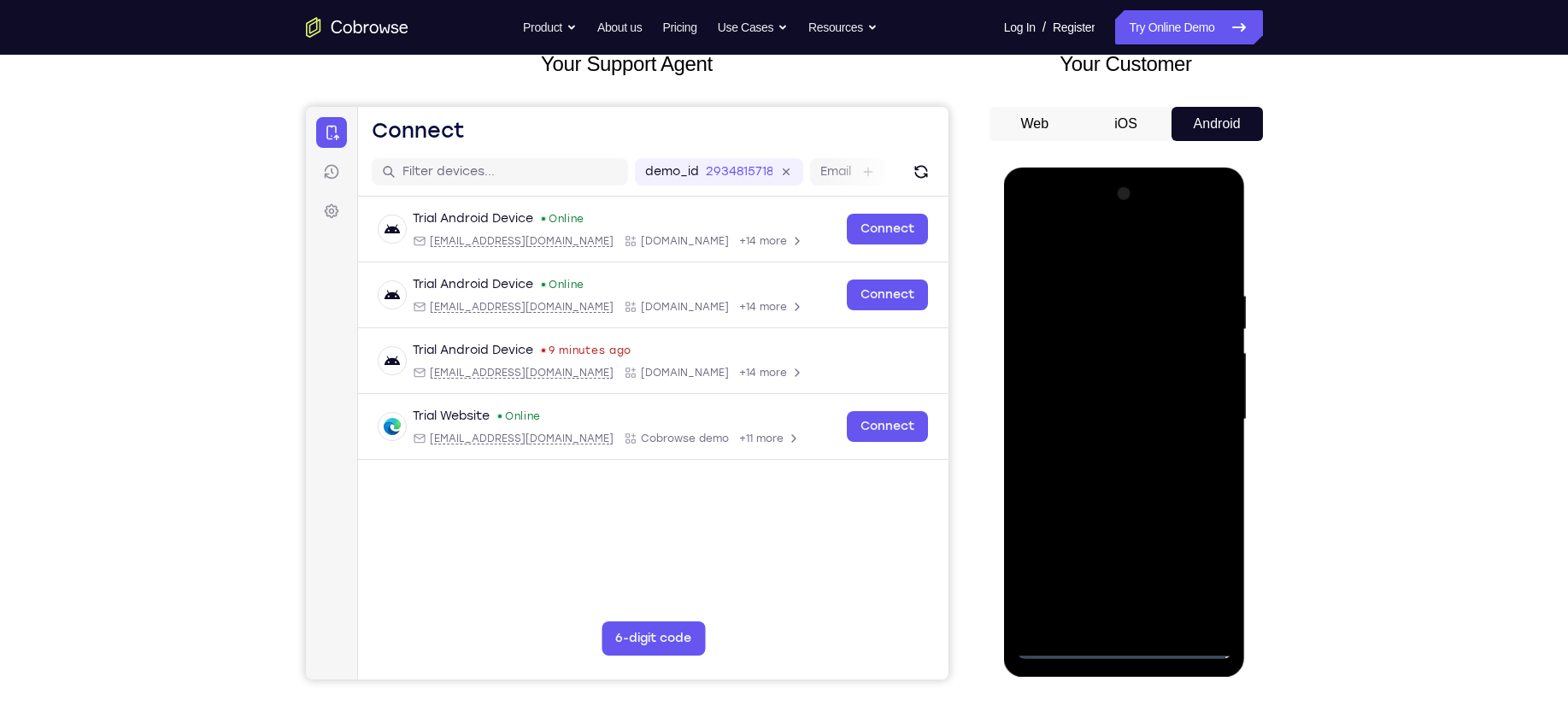
click at [1030, 128] on button "iOS" at bounding box center [1126, 124] width 92 height 34
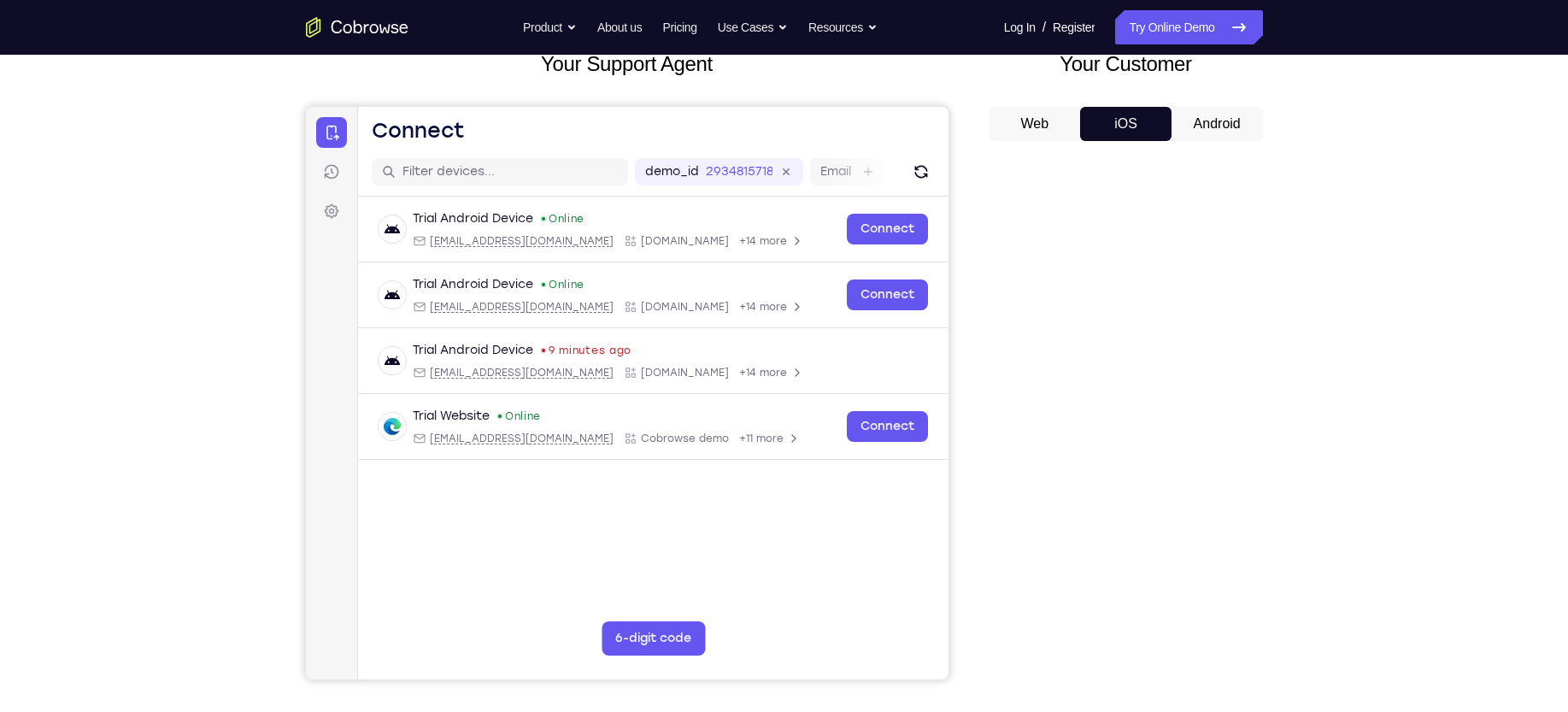
click at [1030, 132] on button "Android" at bounding box center [1218, 124] width 92 height 34
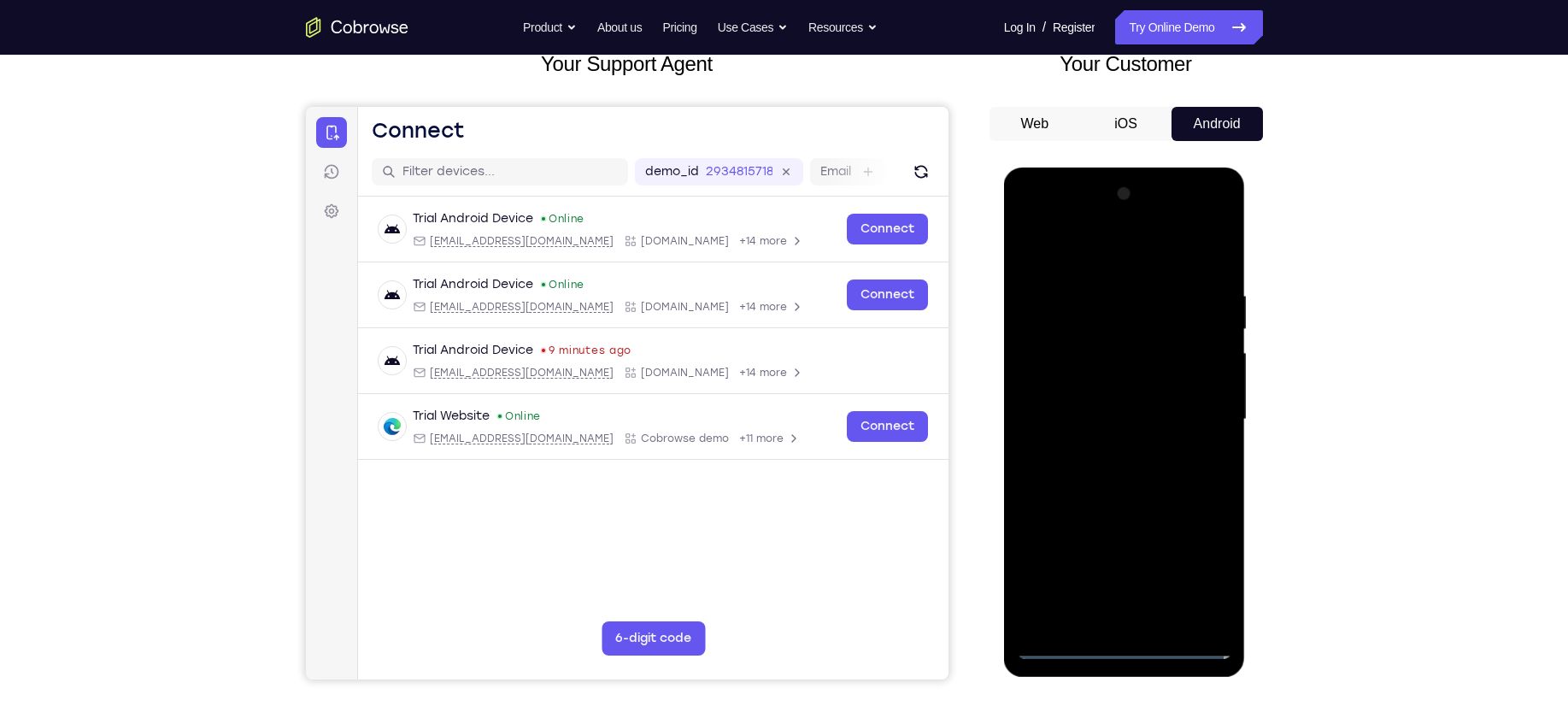
click at [1030, 132] on button "iOS" at bounding box center [1126, 124] width 92 height 34
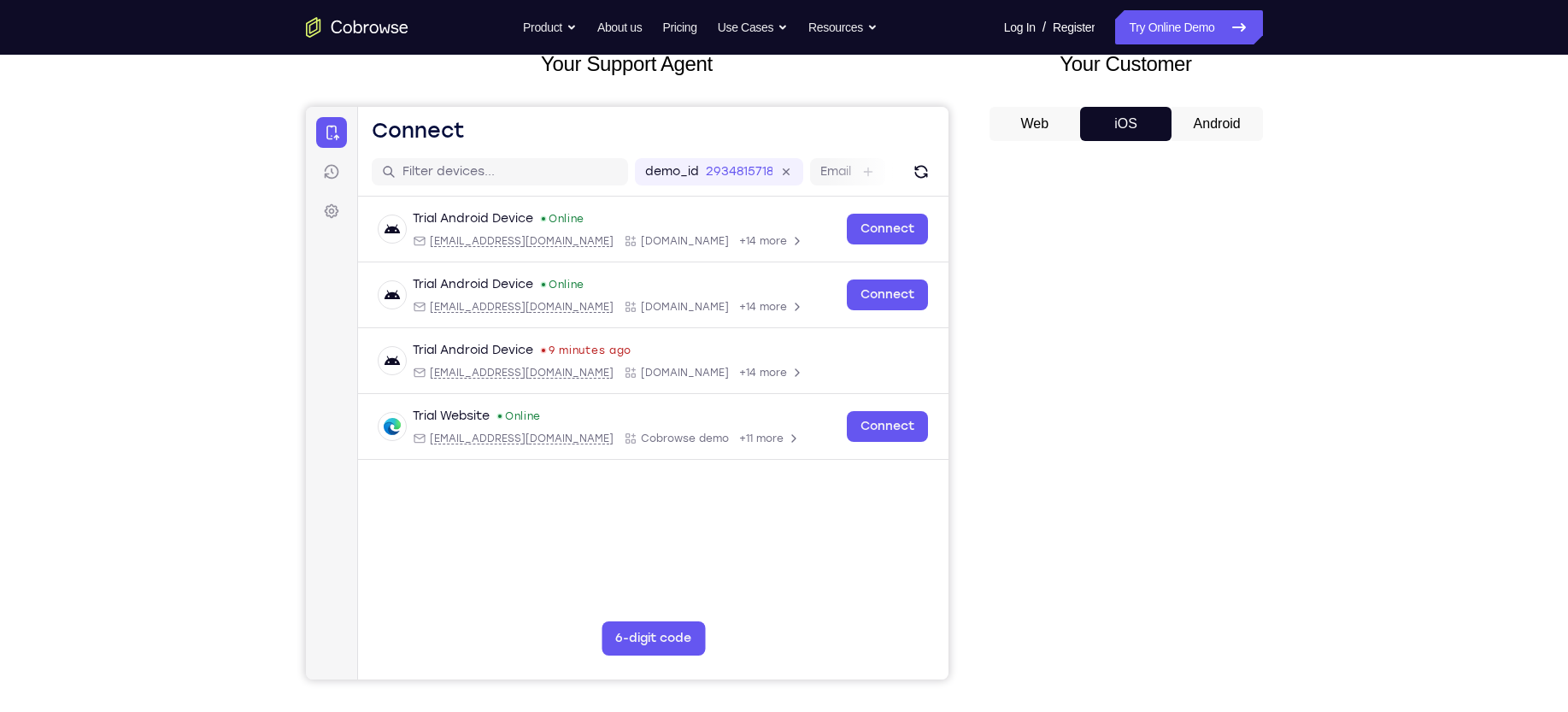
click at [1030, 132] on button "Android" at bounding box center [1218, 124] width 92 height 34
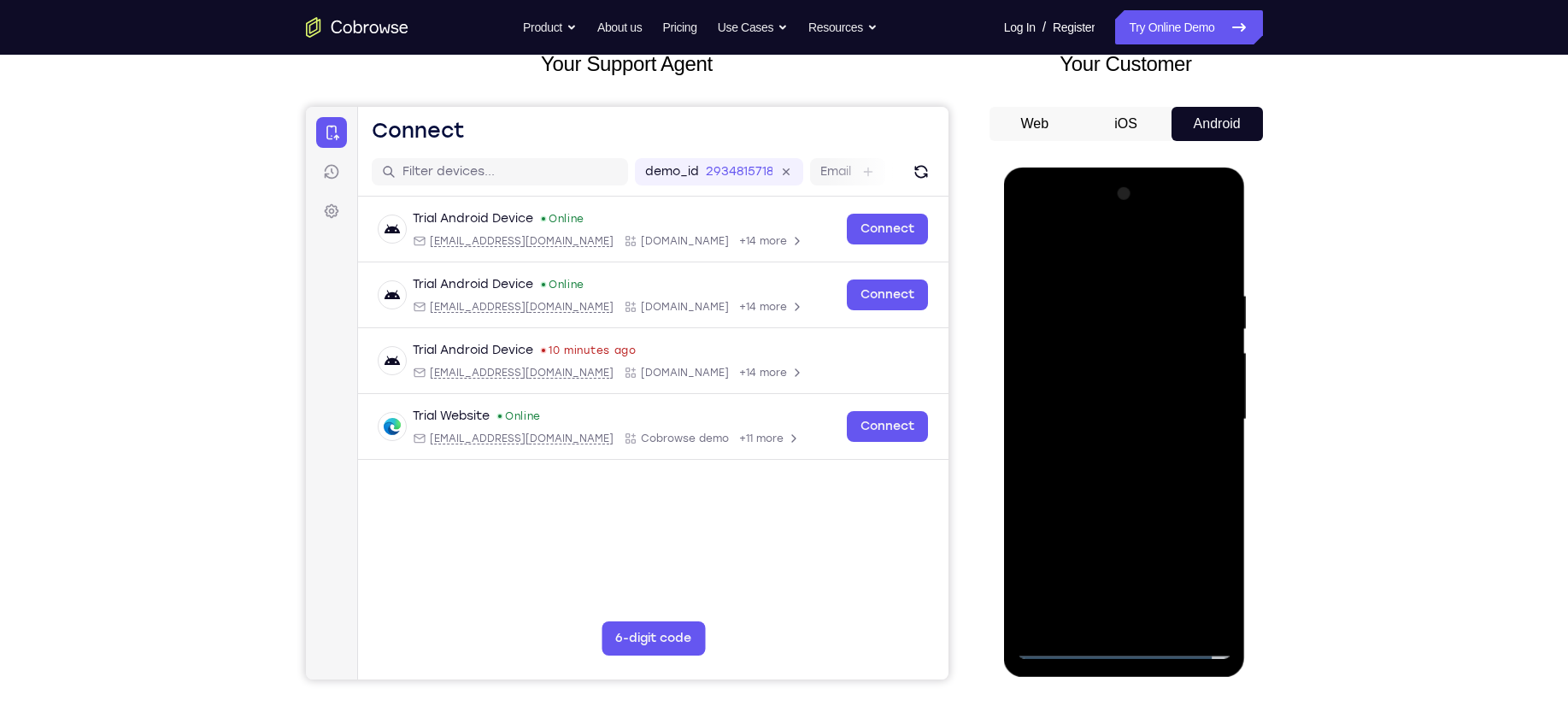
scroll to position [0, 0]
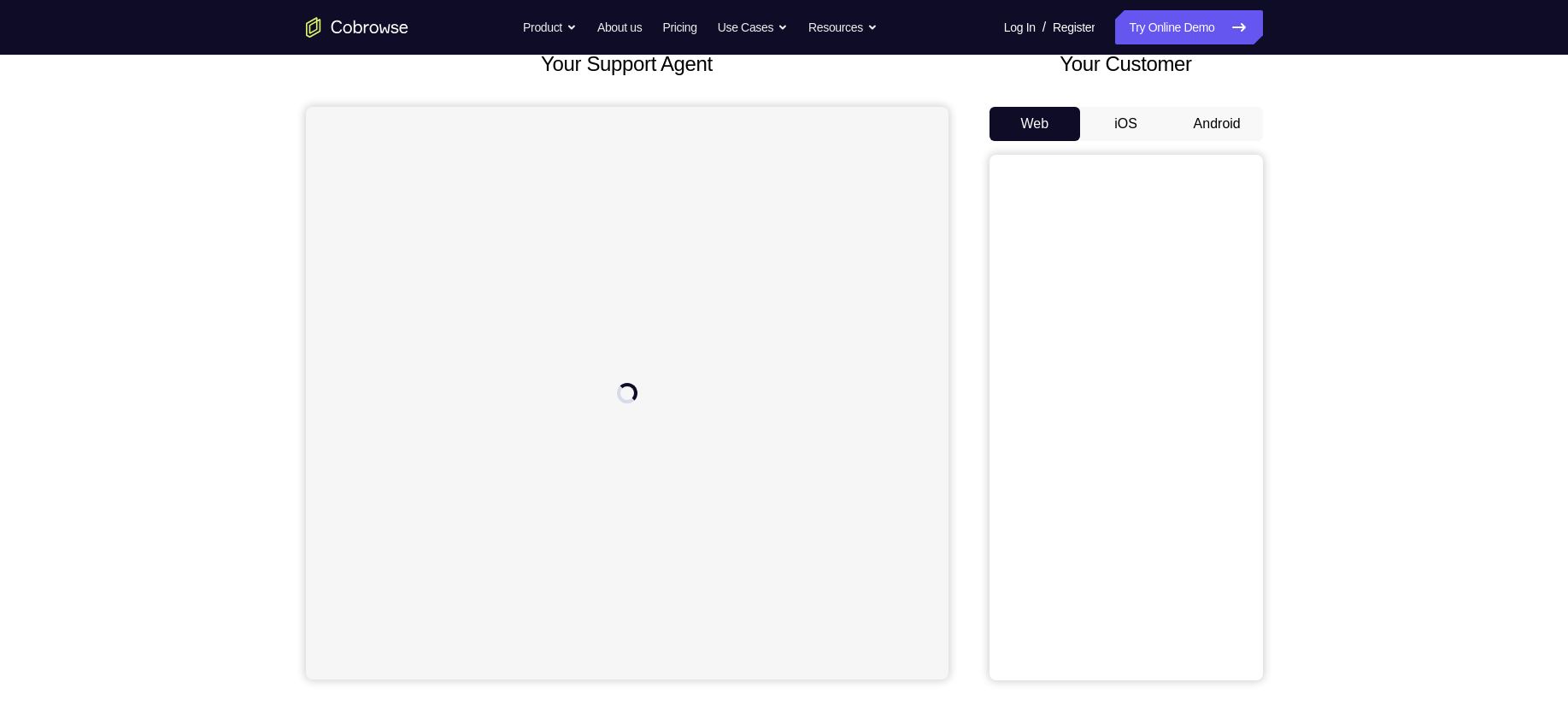
click at [1220, 122] on button "Android" at bounding box center [1218, 124] width 92 height 34
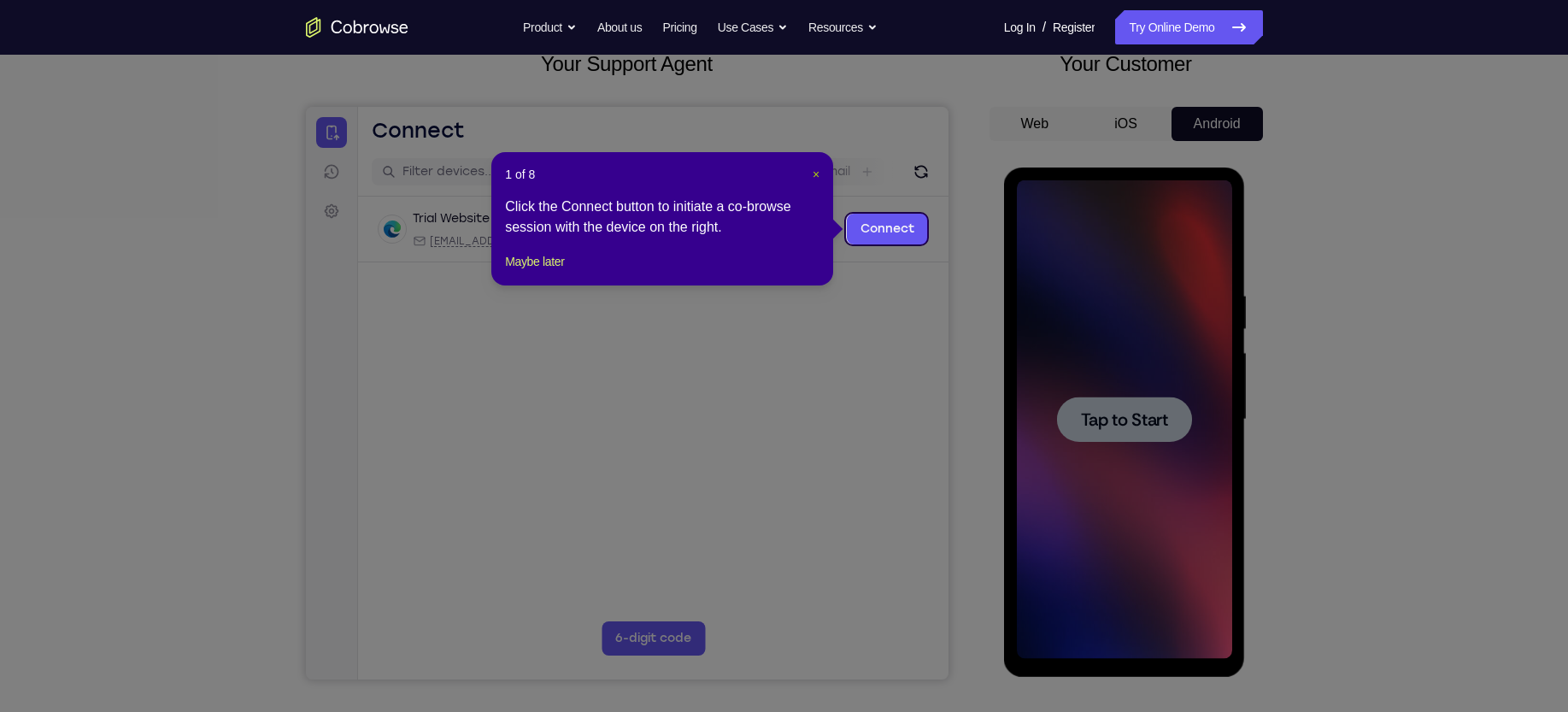
click at [816, 173] on span "×" at bounding box center [815, 174] width 7 height 13
